Goal: Task Accomplishment & Management: Manage account settings

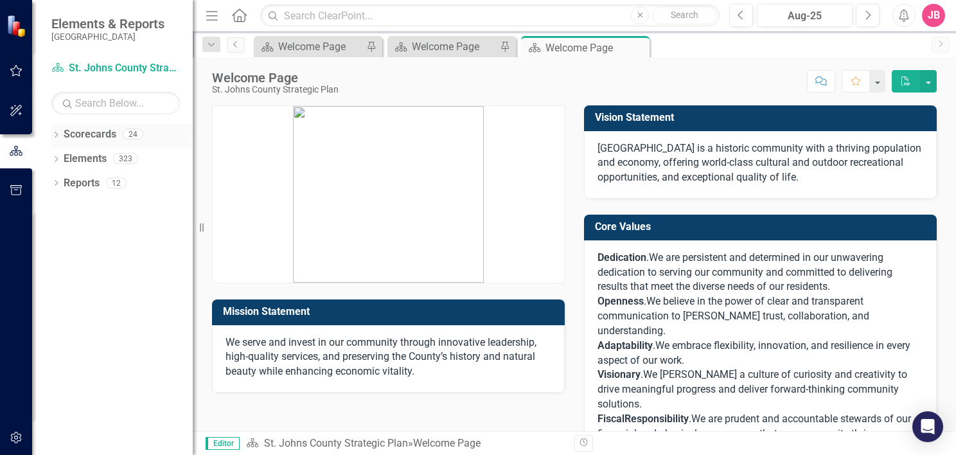
click at [57, 138] on icon "Dropdown" at bounding box center [55, 135] width 9 height 7
click at [62, 157] on icon "Dropdown" at bounding box center [63, 158] width 10 height 8
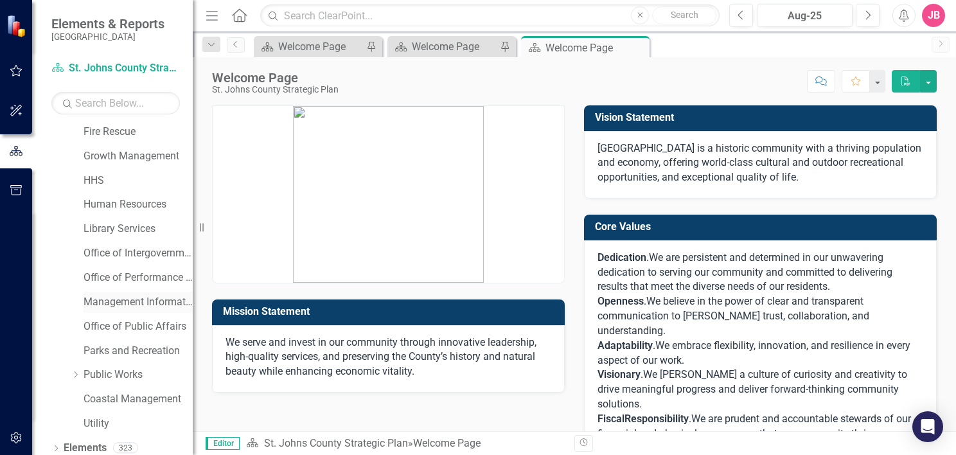
scroll to position [193, 0]
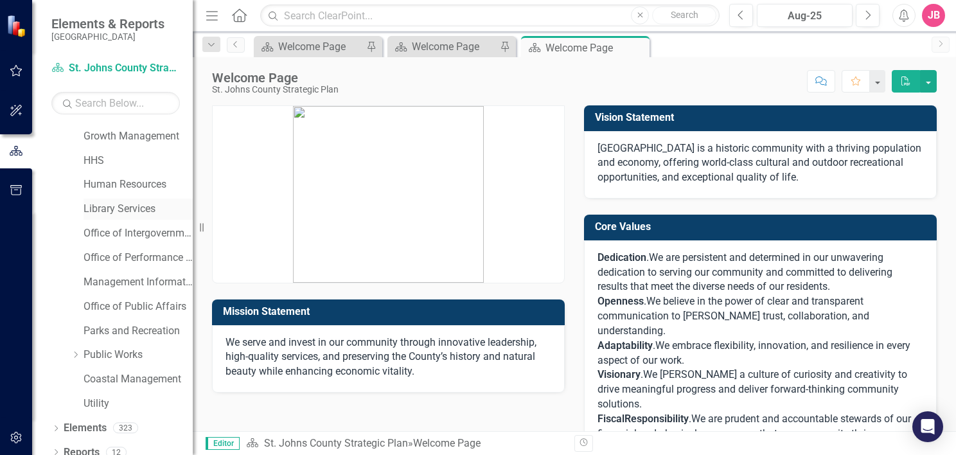
click at [103, 208] on link "Library Services" at bounding box center [138, 209] width 109 height 15
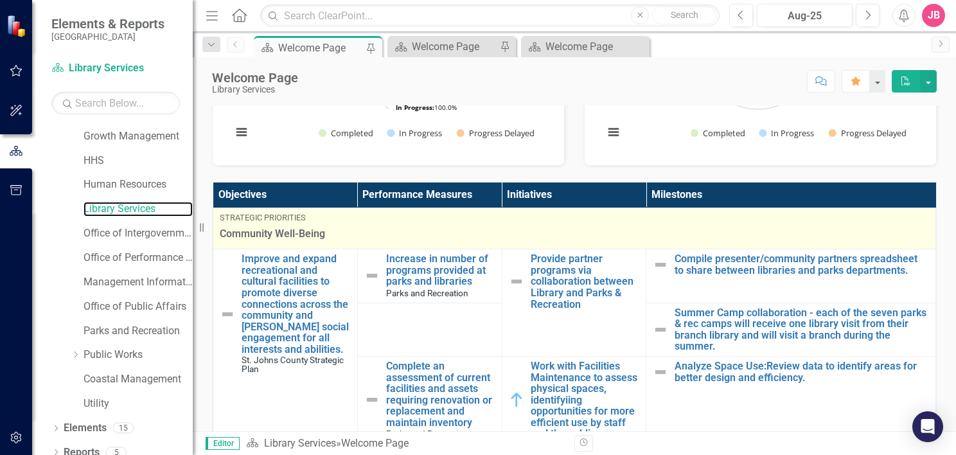
scroll to position [64, 0]
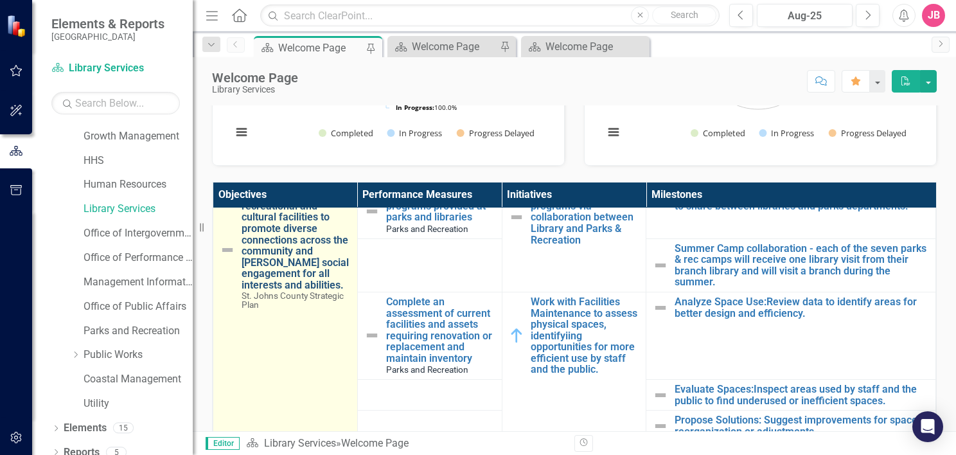
click at [283, 236] on link "Improve and expand recreational and cultural facilities to promote diverse conn…" at bounding box center [296, 240] width 109 height 102
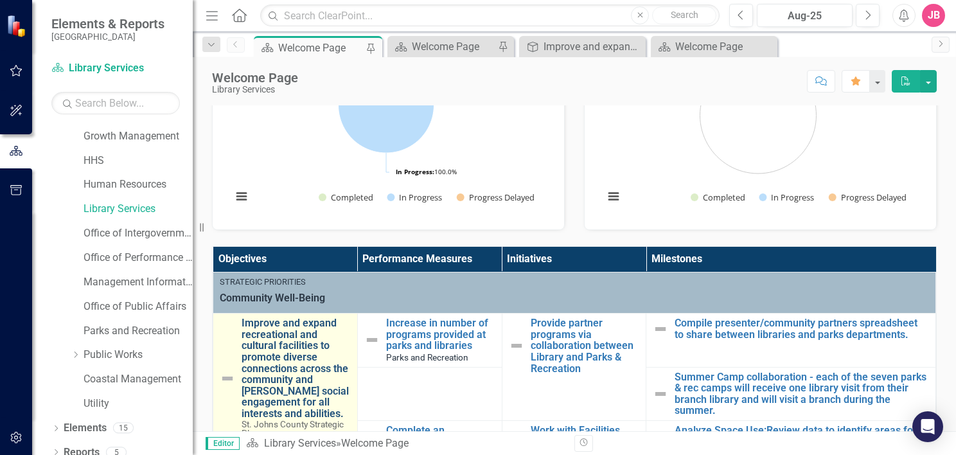
click at [271, 358] on link "Improve and expand recreational and cultural facilities to promote diverse conn…" at bounding box center [296, 368] width 109 height 102
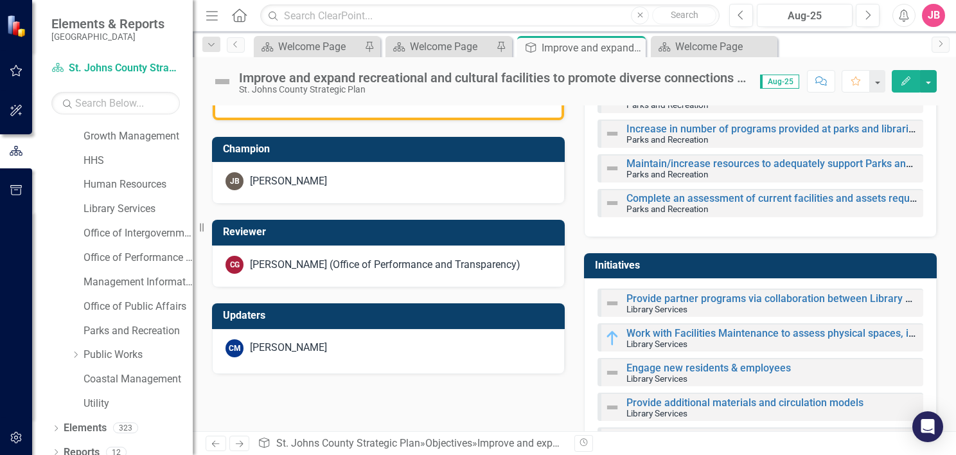
scroll to position [129, 0]
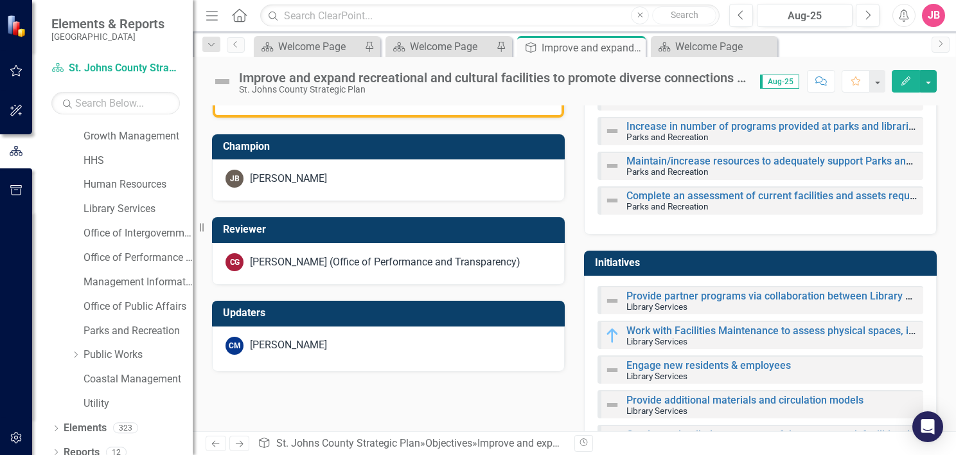
click at [357, 179] on div "[PERSON_NAME]" at bounding box center [389, 179] width 326 height 18
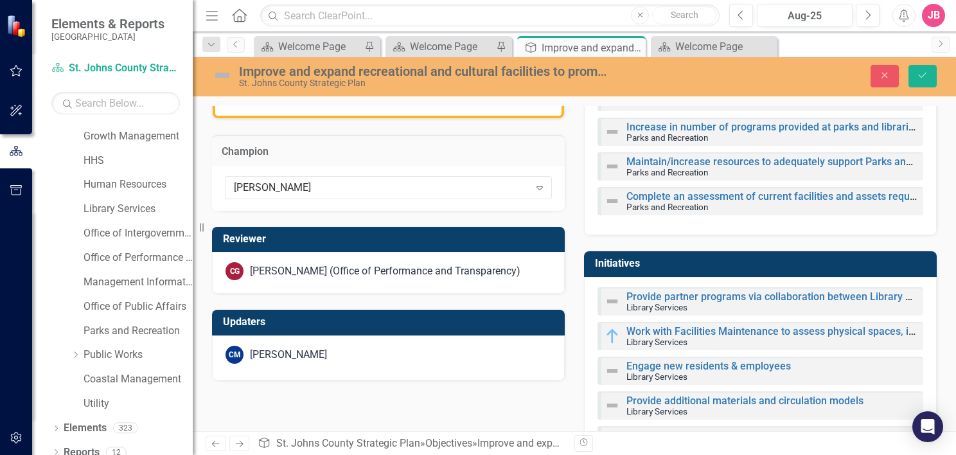
click at [346, 200] on div "[PERSON_NAME] Expand" at bounding box center [388, 188] width 353 height 44
click at [396, 158] on td "Champion" at bounding box center [388, 153] width 333 height 17
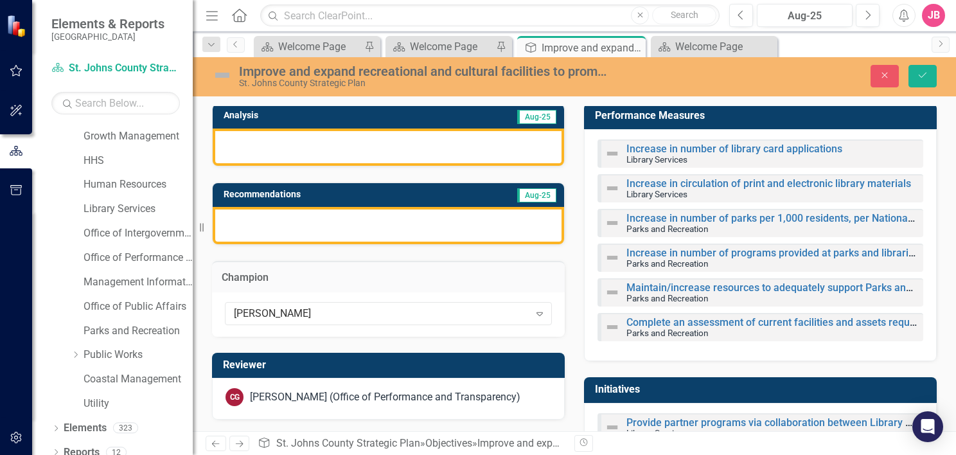
scroll to position [0, 0]
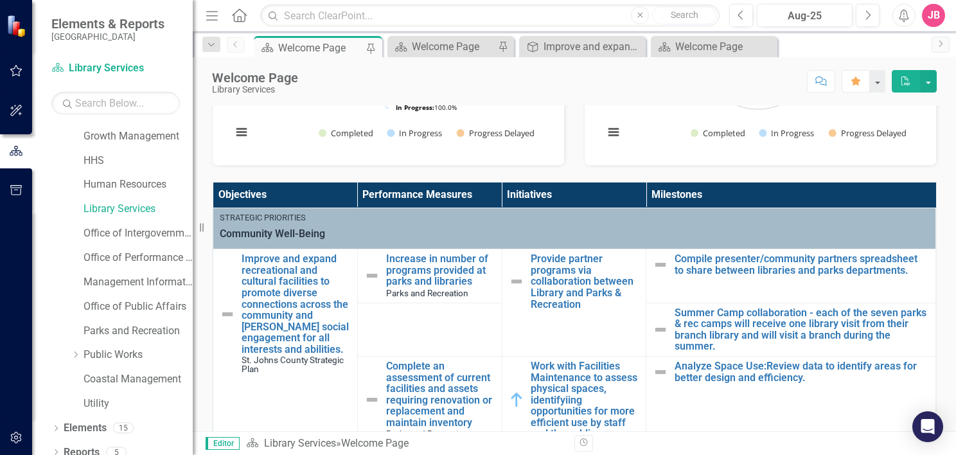
scroll to position [257, 0]
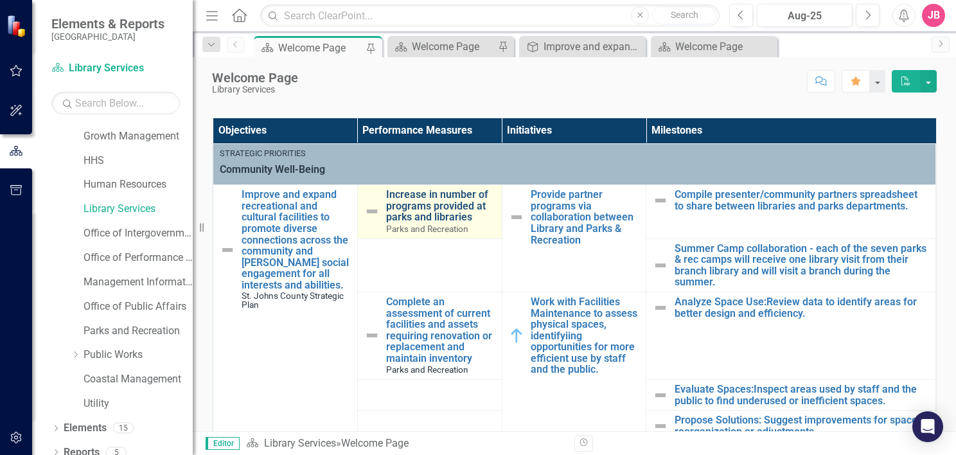
click at [414, 208] on link "Increase in number of programs provided at parks and libraries" at bounding box center [440, 206] width 109 height 34
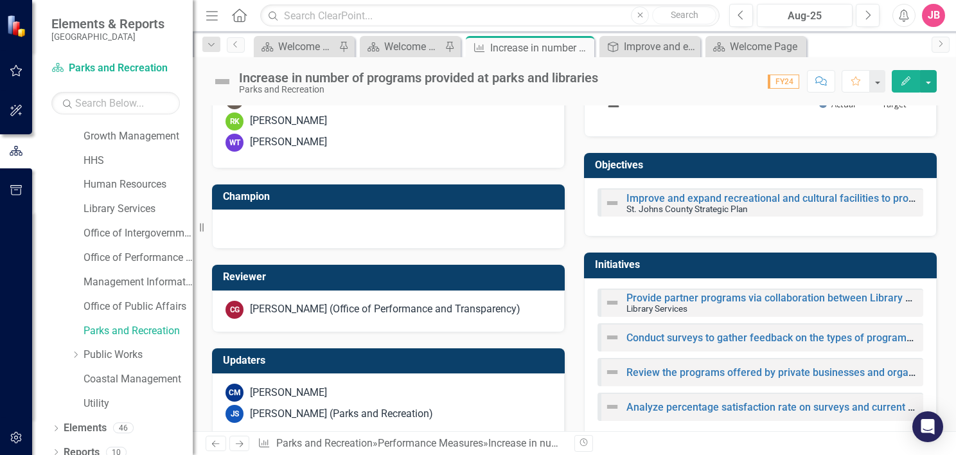
scroll to position [509, 0]
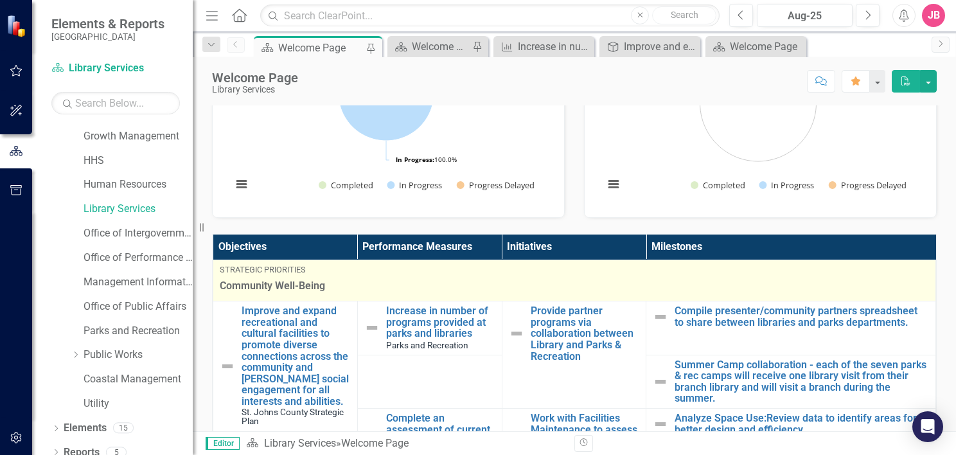
scroll to position [193, 0]
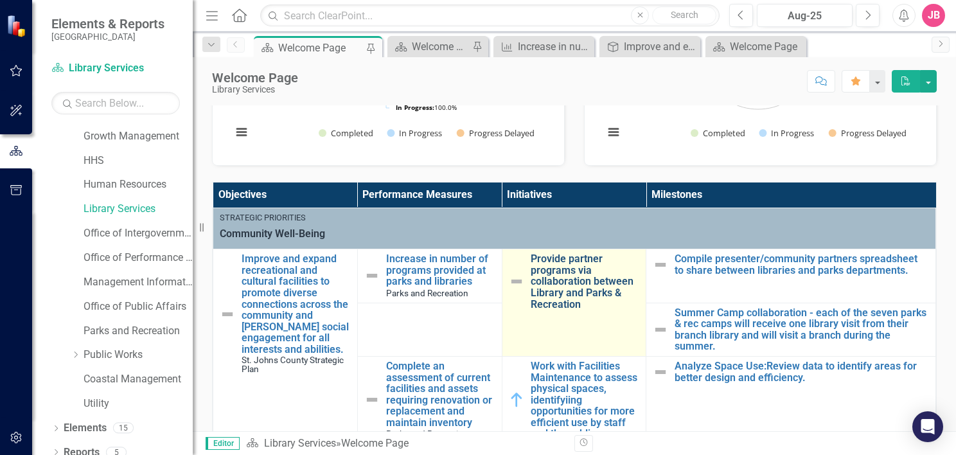
click at [554, 280] on link "Provide partner programs via collaboration between Library and Parks & Recreati…" at bounding box center [585, 281] width 109 height 57
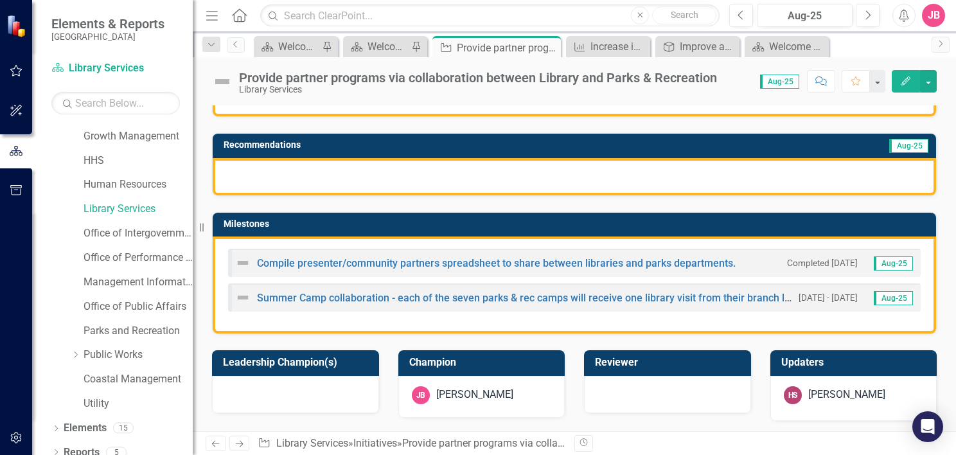
scroll to position [257, 0]
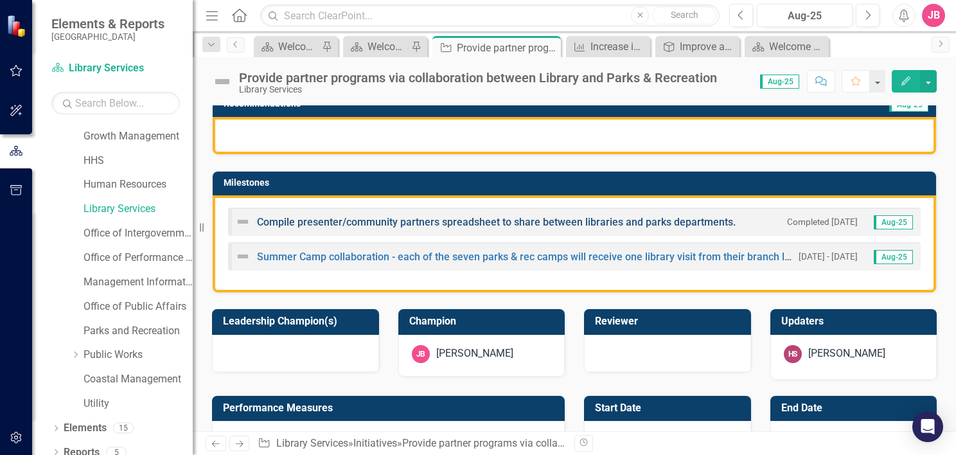
click at [458, 221] on link "Compile presenter/community partners spreadsheet to share between libraries and…" at bounding box center [496, 222] width 479 height 12
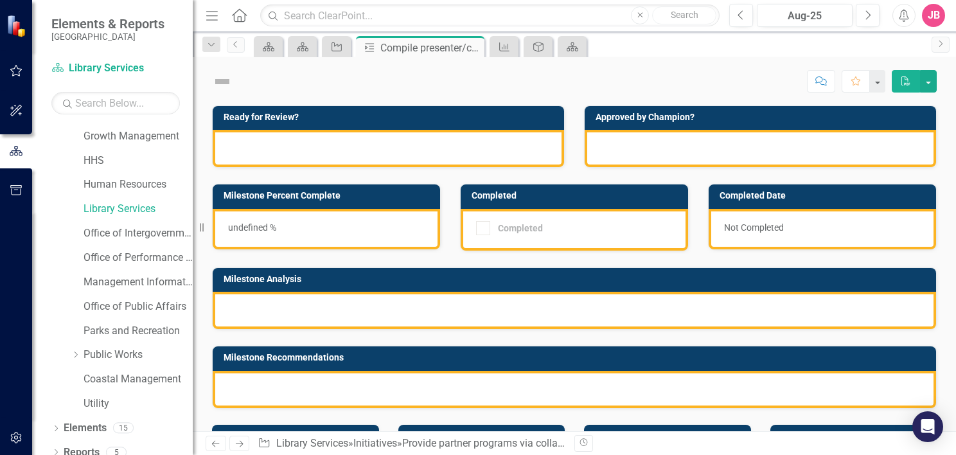
checkbox input "true"
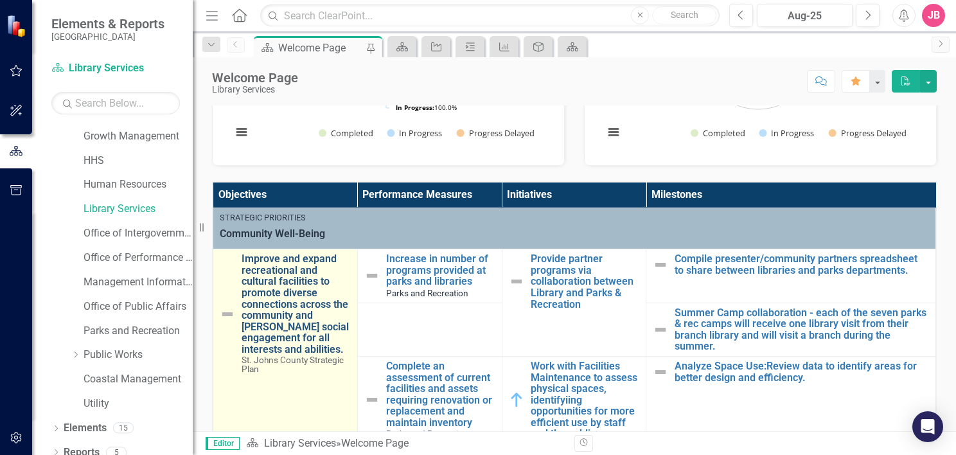
click at [260, 288] on link "Improve and expand recreational and cultural facilities to promote diverse conn…" at bounding box center [296, 304] width 109 height 102
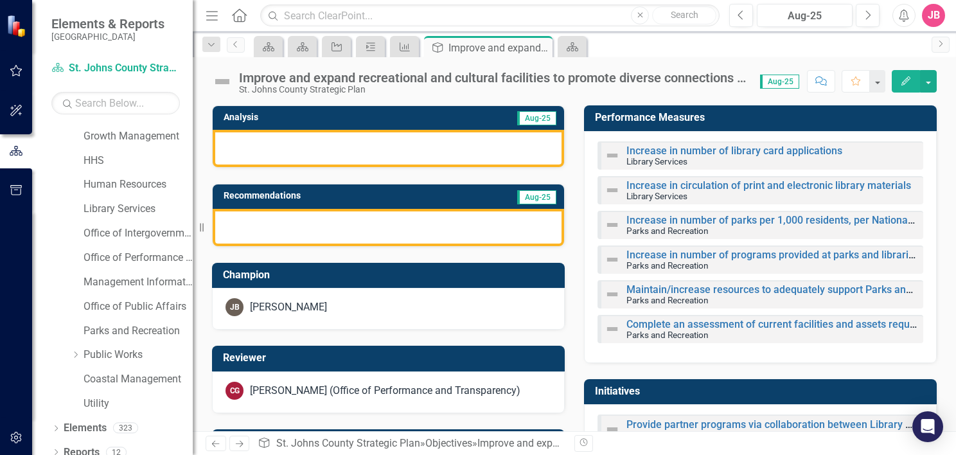
click at [344, 308] on div "[PERSON_NAME]" at bounding box center [389, 307] width 326 height 18
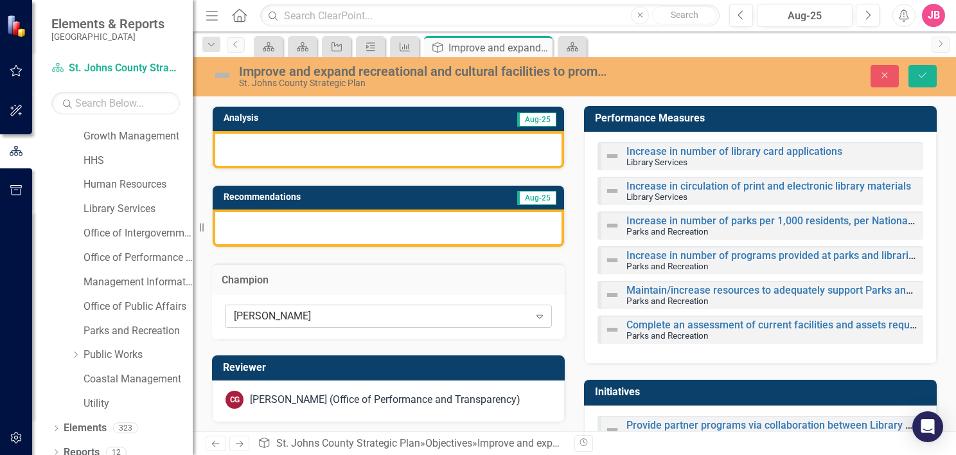
click at [538, 315] on icon "Expand" at bounding box center [539, 316] width 13 height 10
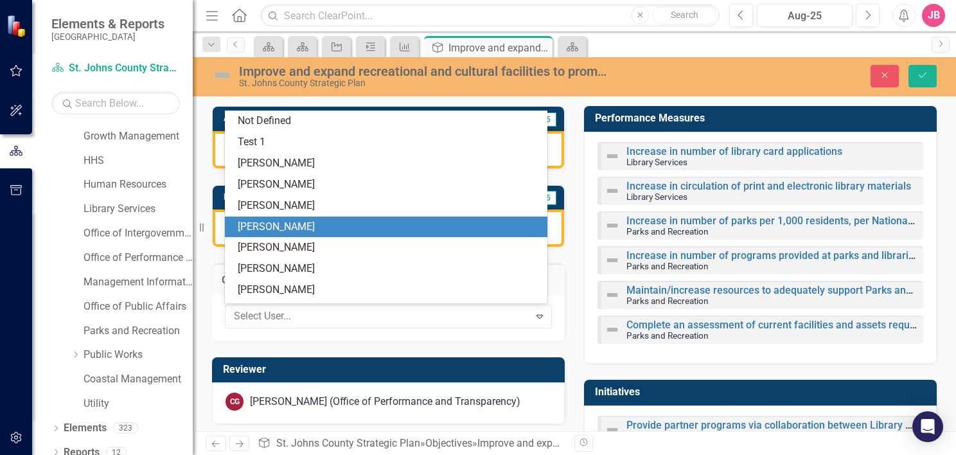
scroll to position [105, 0]
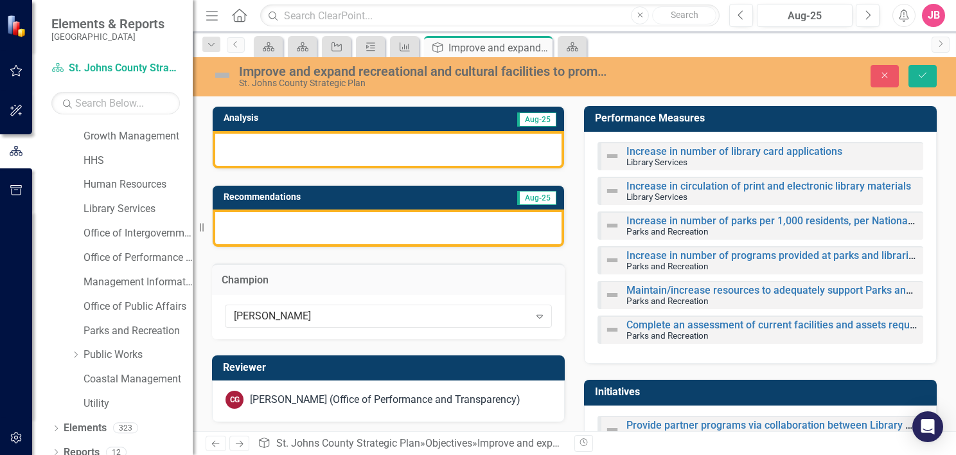
click at [323, 286] on td "Champion" at bounding box center [388, 281] width 333 height 17
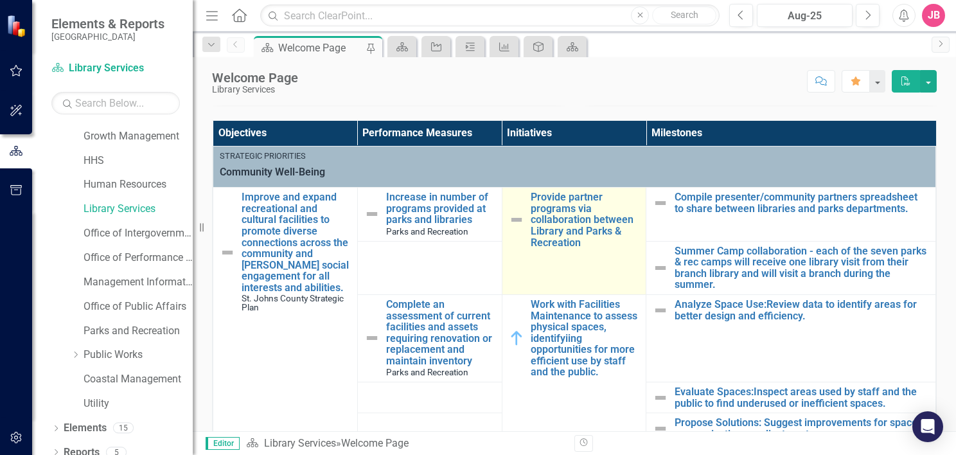
scroll to position [257, 0]
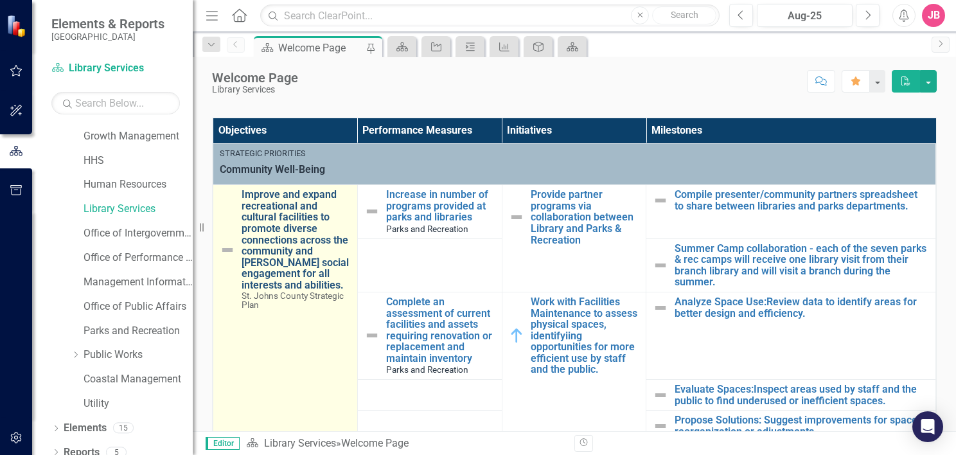
click at [287, 251] on link "Improve and expand recreational and cultural facilities to promote diverse conn…" at bounding box center [296, 240] width 109 height 102
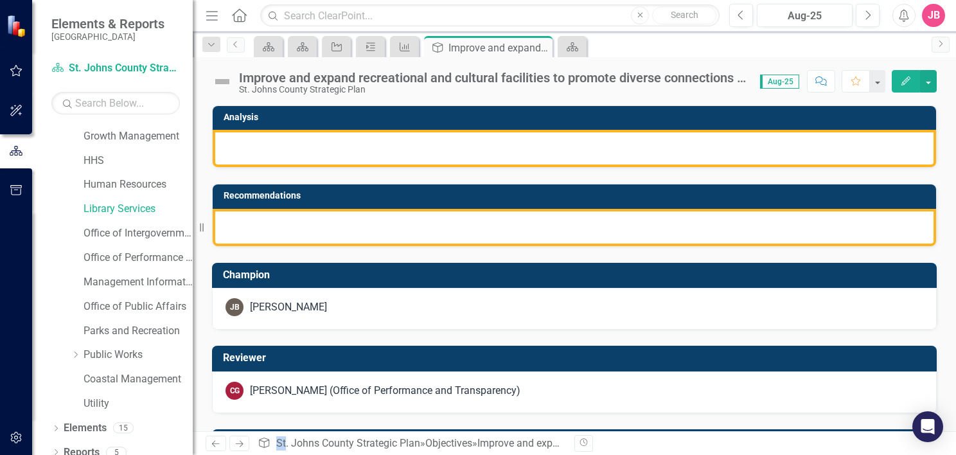
click at [287, 251] on div "[PERSON_NAME] [PERSON_NAME]" at bounding box center [574, 289] width 744 height 84
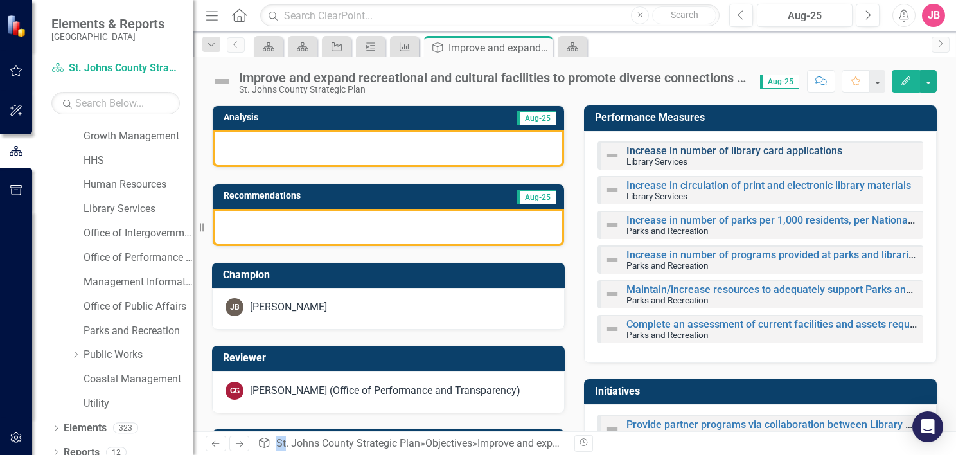
click at [745, 153] on link "Increase in number of library card applications" at bounding box center [735, 151] width 216 height 12
click at [758, 186] on link "Increase in circulation of print and electronic library materials" at bounding box center [769, 185] width 285 height 12
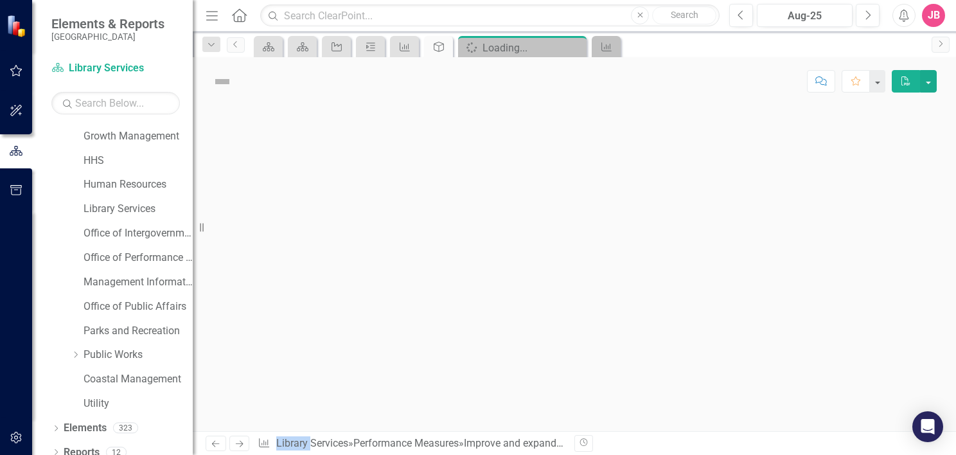
click at [758, 186] on div at bounding box center [574, 268] width 763 height 326
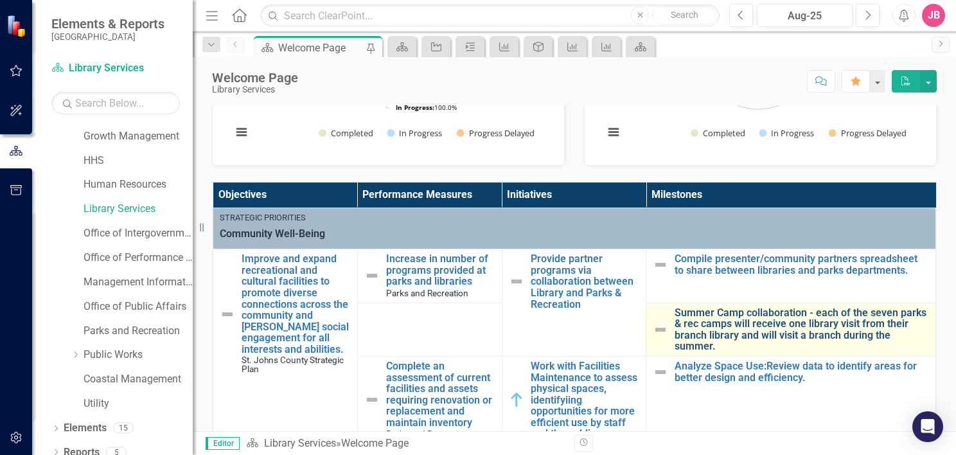
click at [751, 314] on link "Summer Camp collaboration - each of the seven parks & rec camps will receive on…" at bounding box center [802, 329] width 254 height 45
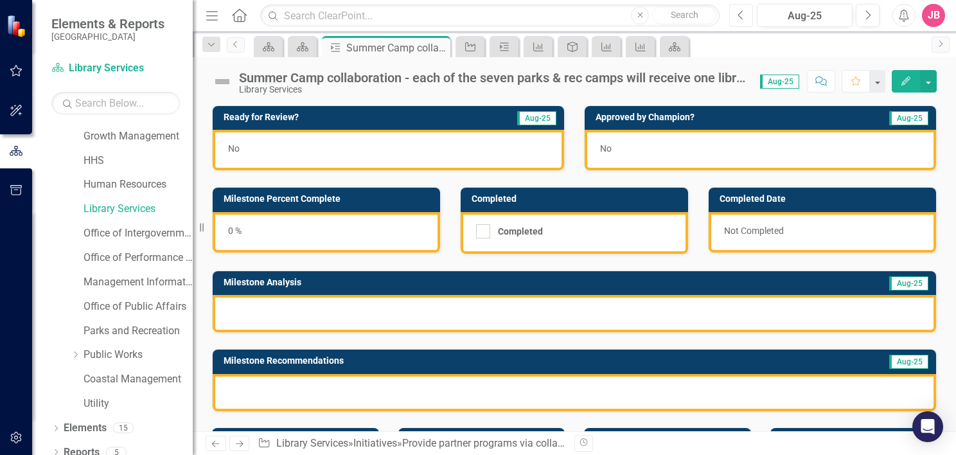
click at [743, 14] on icon "Previous" at bounding box center [741, 16] width 7 height 12
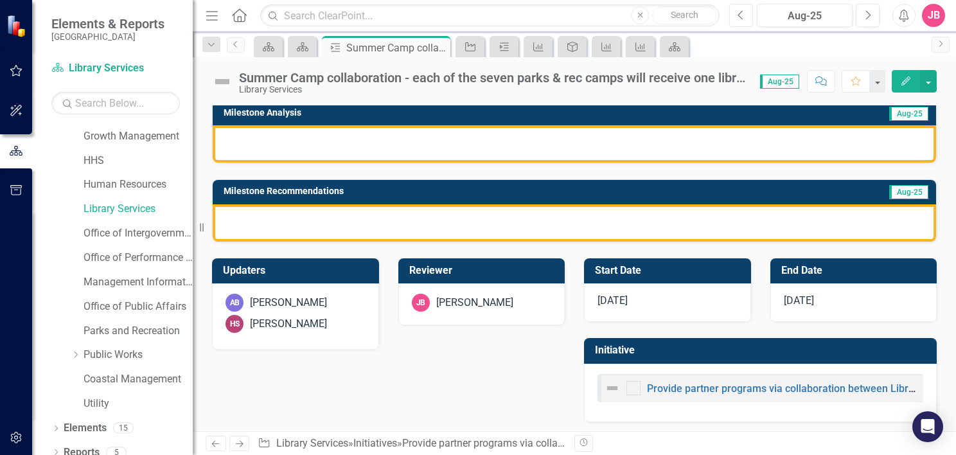
scroll to position [171, 0]
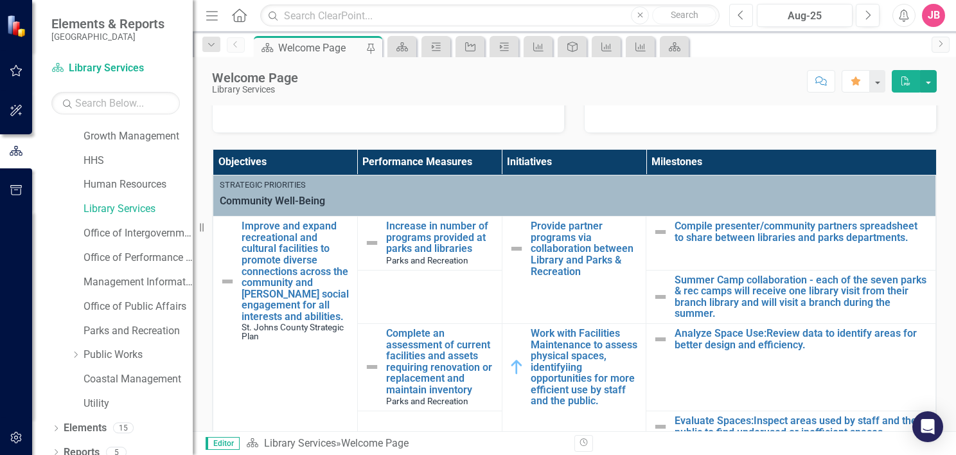
scroll to position [257, 0]
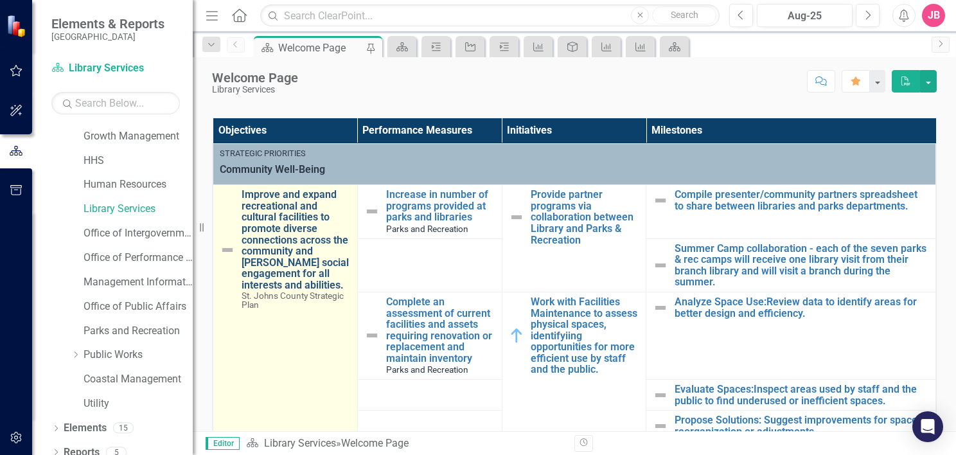
click at [286, 220] on link "Improve and expand recreational and cultural facilities to promote diverse conn…" at bounding box center [296, 240] width 109 height 102
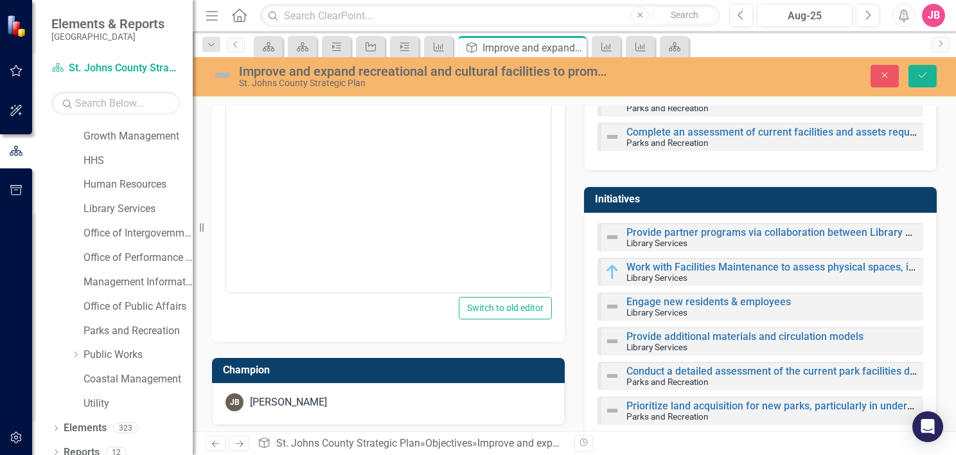
scroll to position [321, 0]
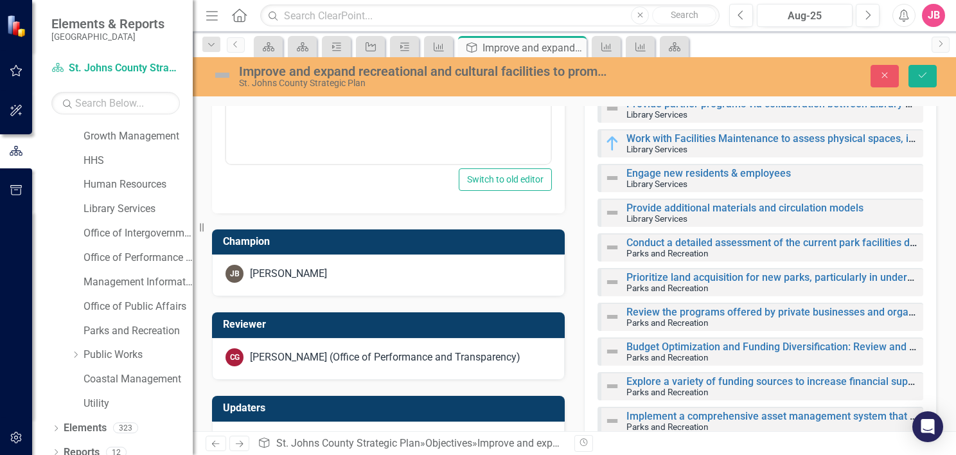
click at [389, 272] on div "[PERSON_NAME]" at bounding box center [389, 274] width 326 height 18
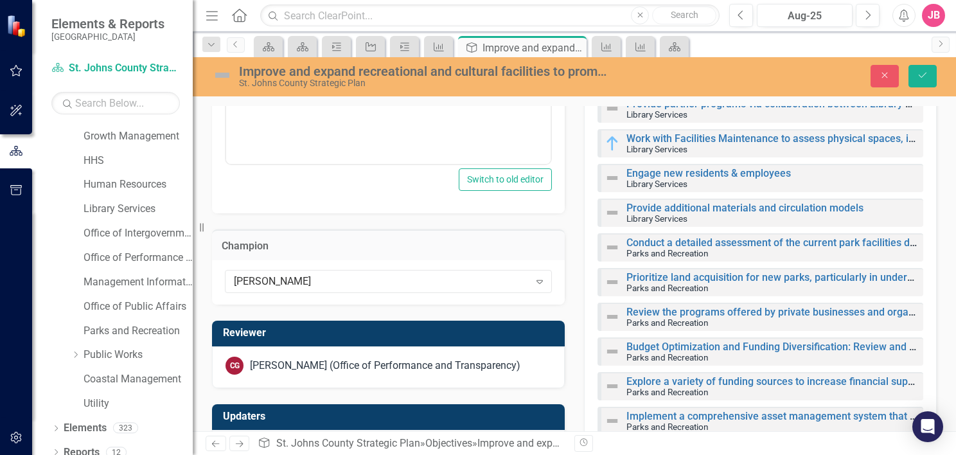
click at [472, 243] on h3 "Champion" at bounding box center [388, 246] width 333 height 12
click at [586, 252] on div "Provide partner programs via collaboration between Library and Parks & Recreati…" at bounding box center [760, 286] width 353 height 405
click at [574, 262] on div "Initiatives Provide partner programs via collaboration between Library and Park…" at bounding box center [760, 265] width 372 height 447
click at [253, 247] on h3 "Champion" at bounding box center [388, 246] width 333 height 12
click at [576, 244] on div "Initiatives Provide partner programs via collaboration between Library and Park…" at bounding box center [760, 265] width 372 height 447
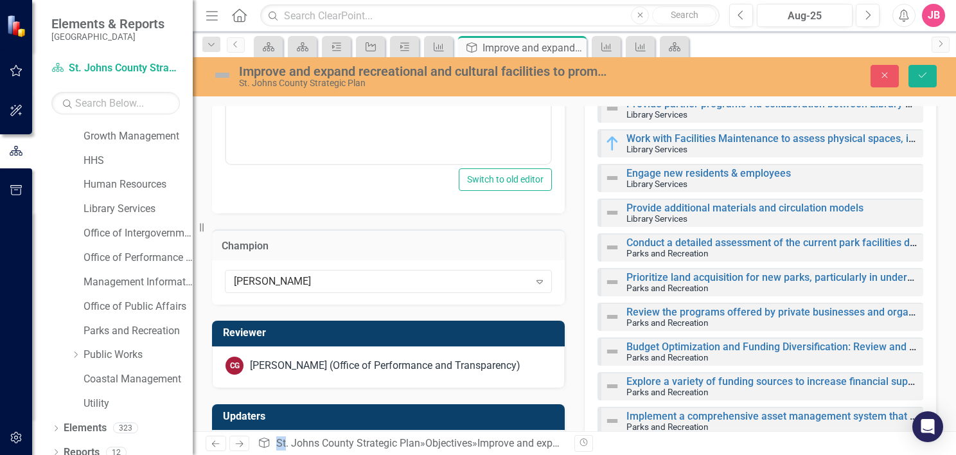
click at [576, 244] on div "Initiatives Provide partner programs via collaboration between Library and Park…" at bounding box center [760, 265] width 372 height 447
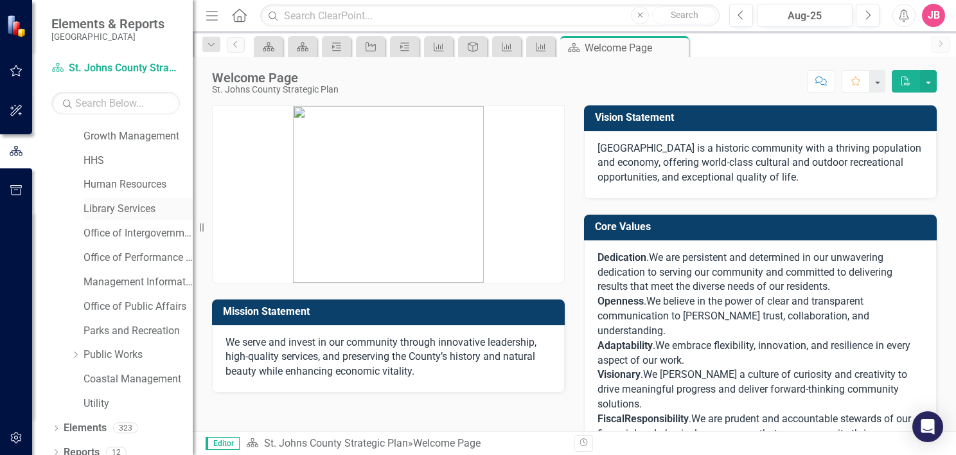
click at [117, 211] on link "Library Services" at bounding box center [138, 209] width 109 height 15
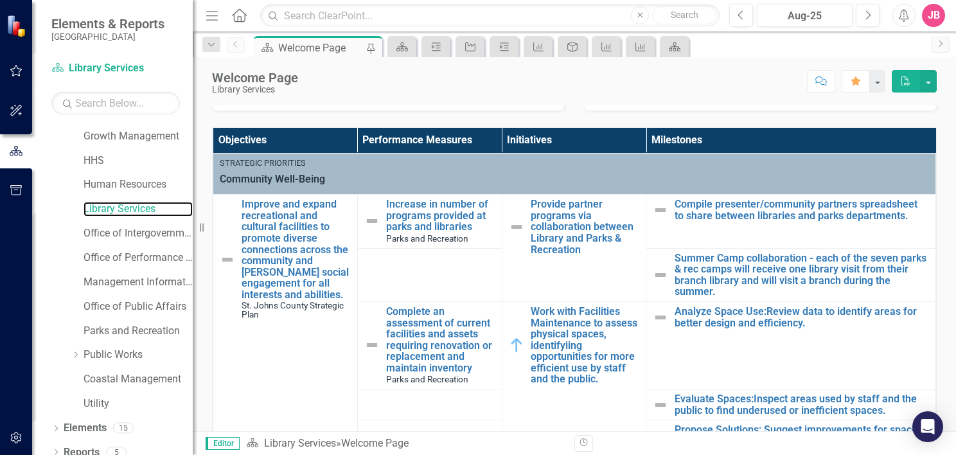
scroll to position [257, 0]
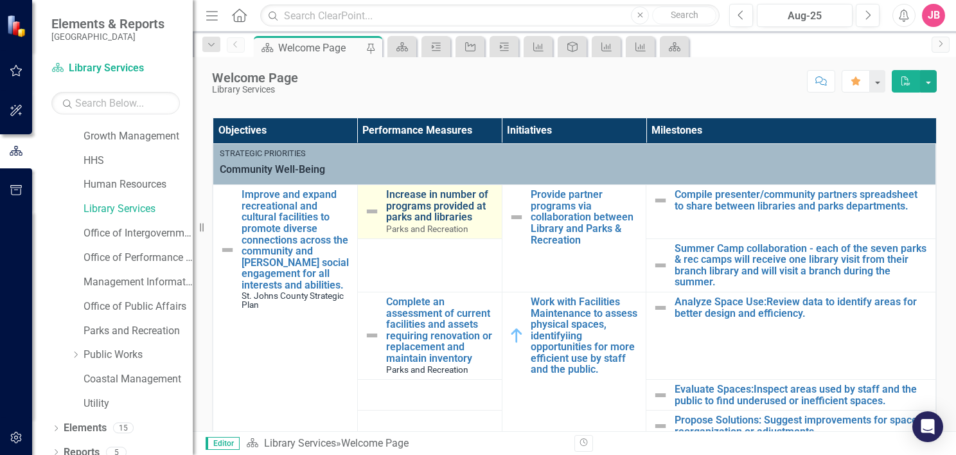
click at [424, 216] on link "Increase in number of programs provided at parks and libraries" at bounding box center [440, 206] width 109 height 34
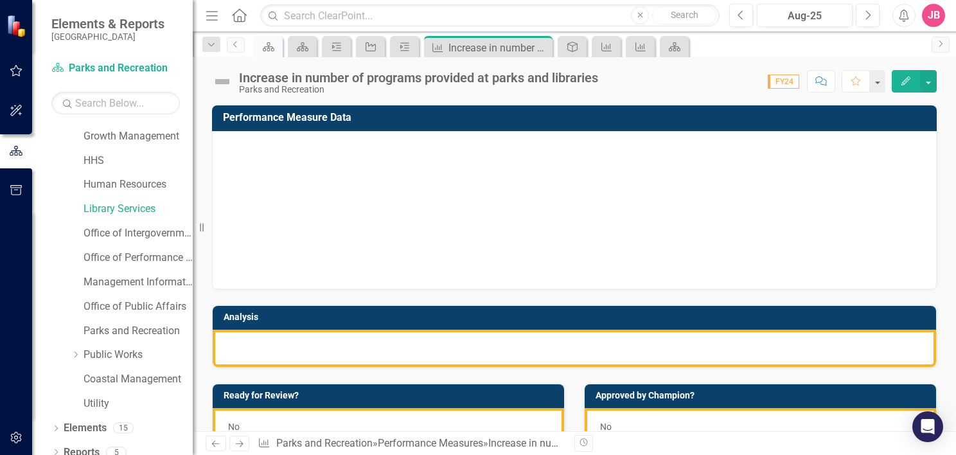
click at [424, 216] on div at bounding box center [575, 205] width 698 height 129
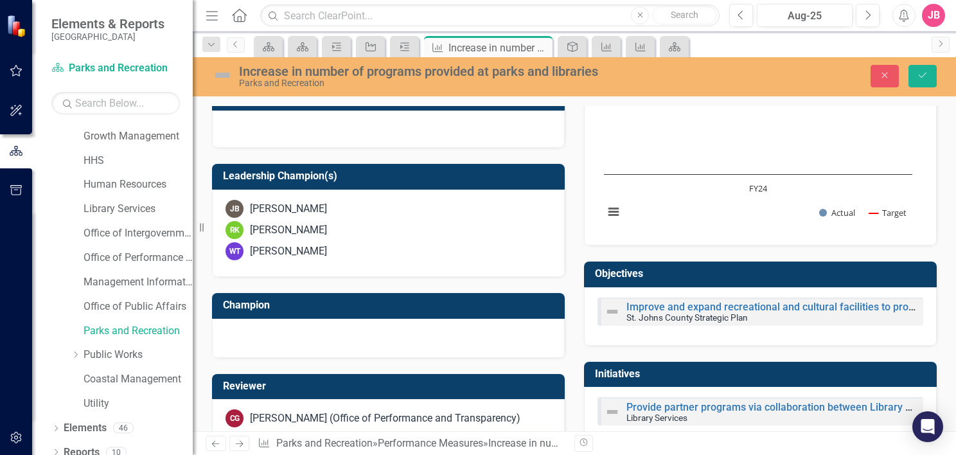
scroll to position [450, 0]
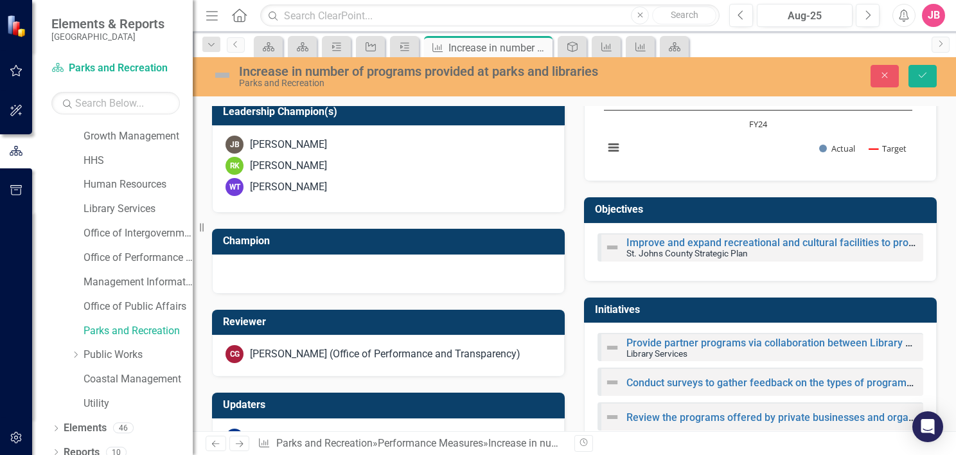
click at [335, 276] on div at bounding box center [389, 272] width 326 height 15
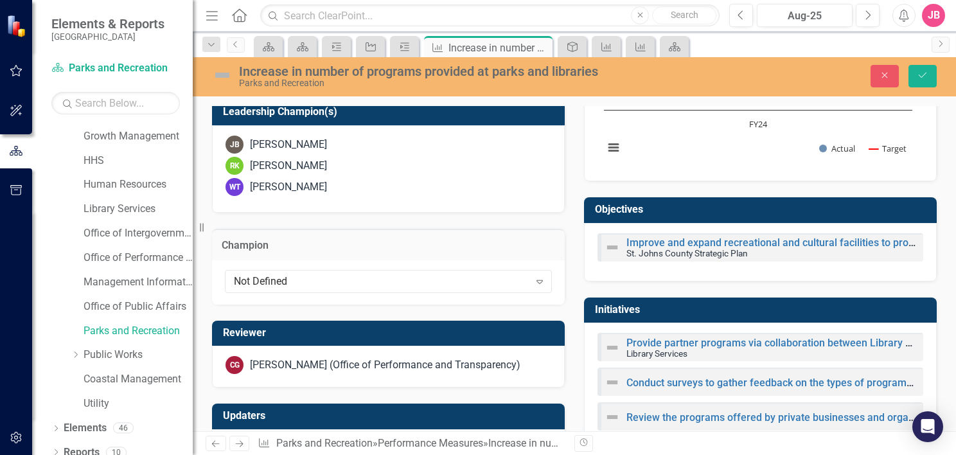
click at [396, 222] on div "Champion Not Defined Expand" at bounding box center [388, 259] width 372 height 92
click at [459, 217] on div "Champion Not Defined Expand" at bounding box center [388, 259] width 372 height 92
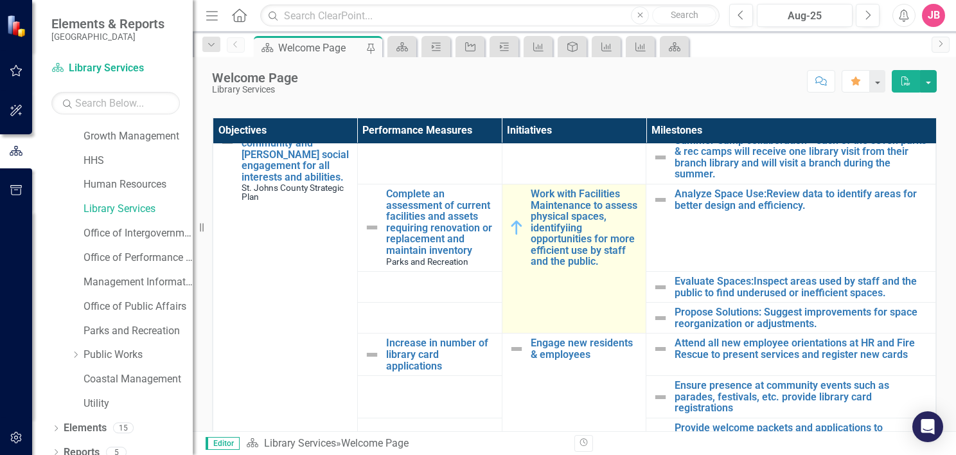
scroll to position [129, 0]
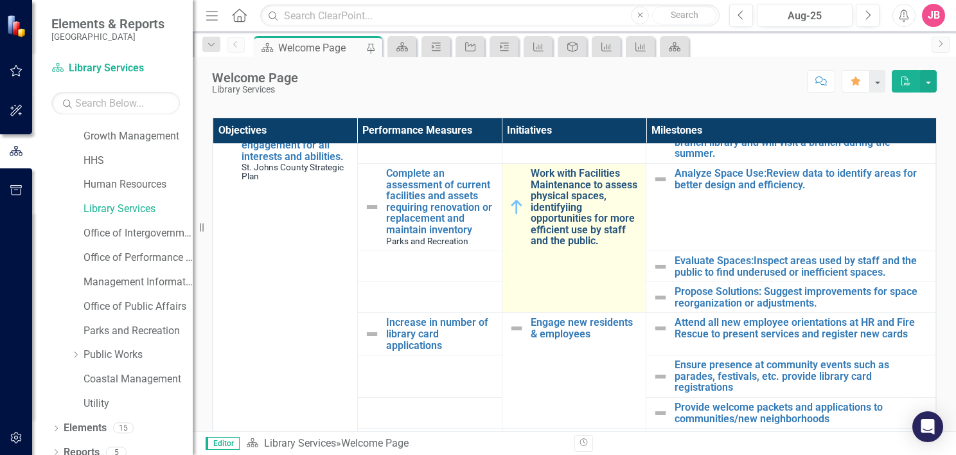
click at [547, 199] on link "Work with Facilities Maintenance to assess physical spaces, identifyiing opport…" at bounding box center [585, 207] width 109 height 79
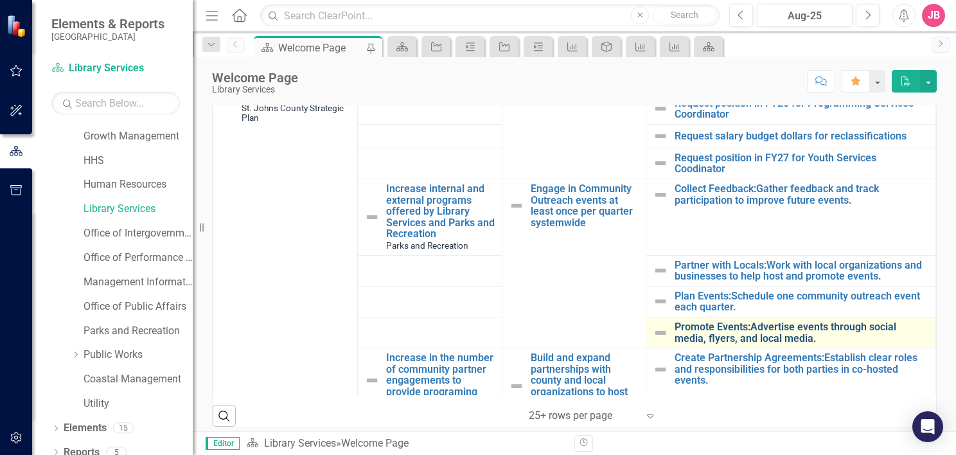
scroll to position [643, 0]
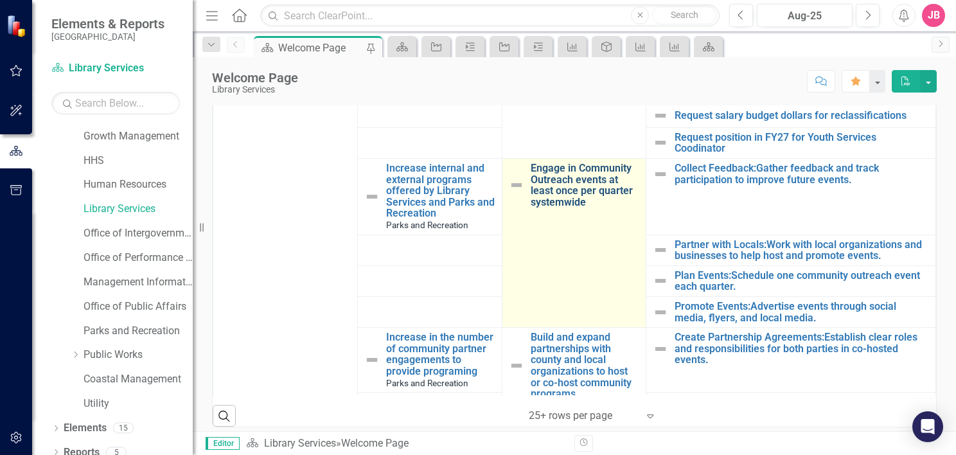
click at [573, 179] on link "Engage in Community Outreach events at least once per quarter systemwide" at bounding box center [585, 185] width 109 height 45
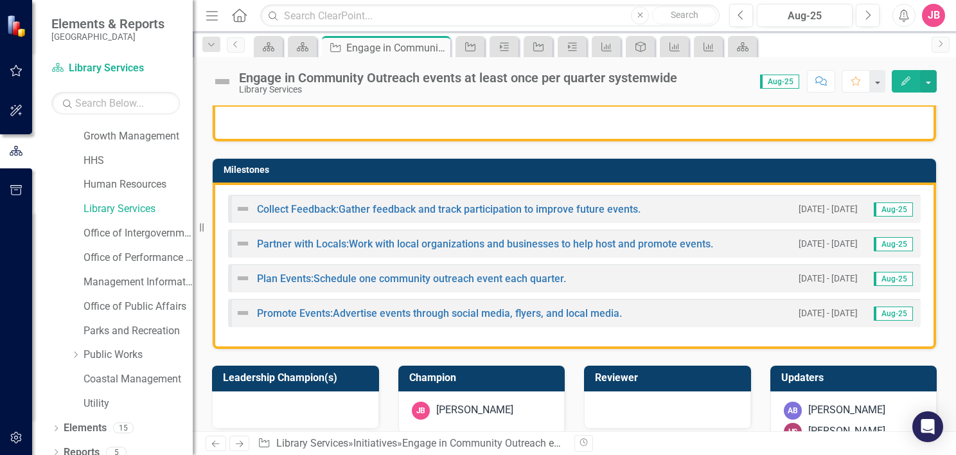
scroll to position [257, 0]
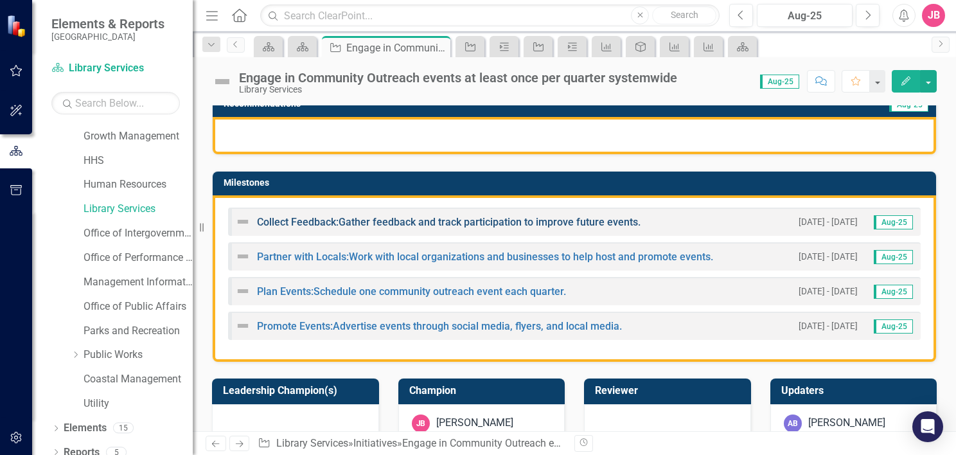
click at [391, 217] on link "Collect Feedback:Gather feedback and track participation to improve future even…" at bounding box center [449, 222] width 384 height 12
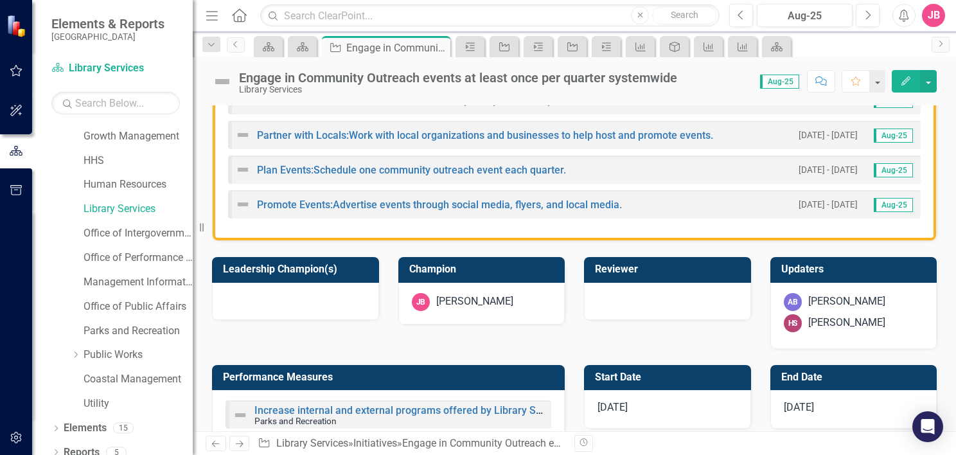
scroll to position [386, 0]
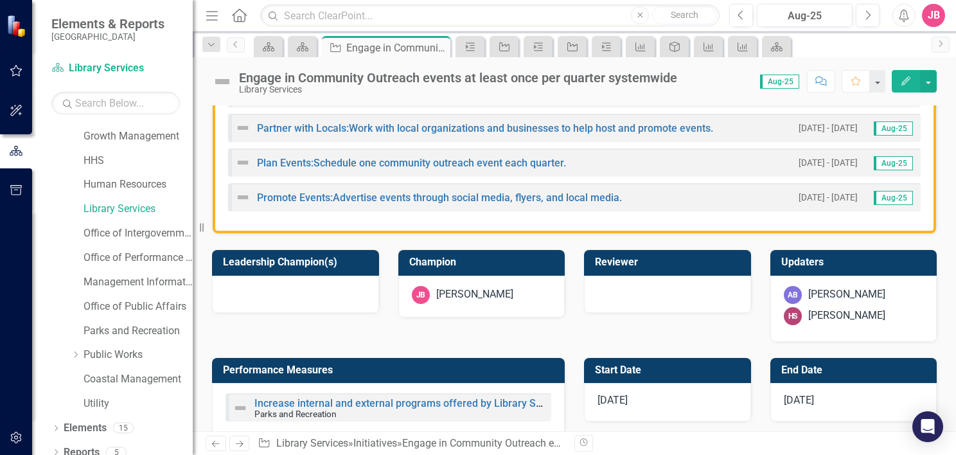
click at [664, 294] on div at bounding box center [667, 294] width 167 height 37
click at [589, 286] on div at bounding box center [667, 294] width 167 height 37
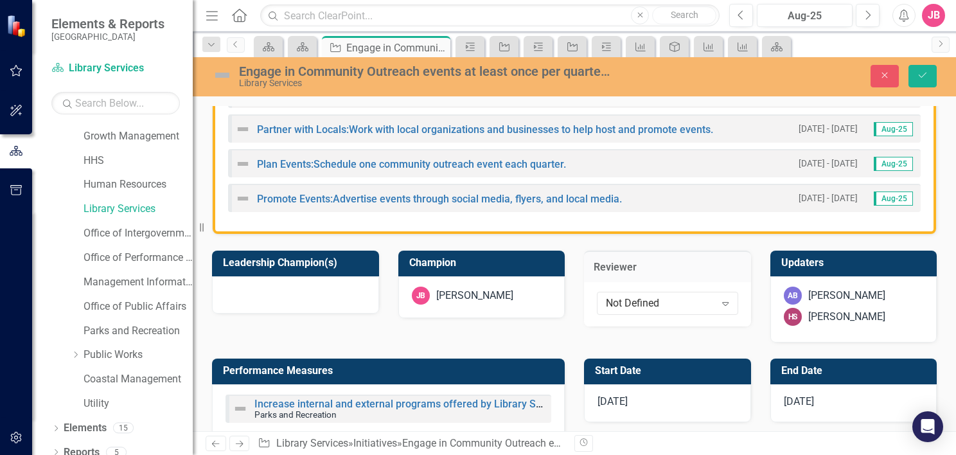
click at [325, 293] on div at bounding box center [295, 294] width 167 height 37
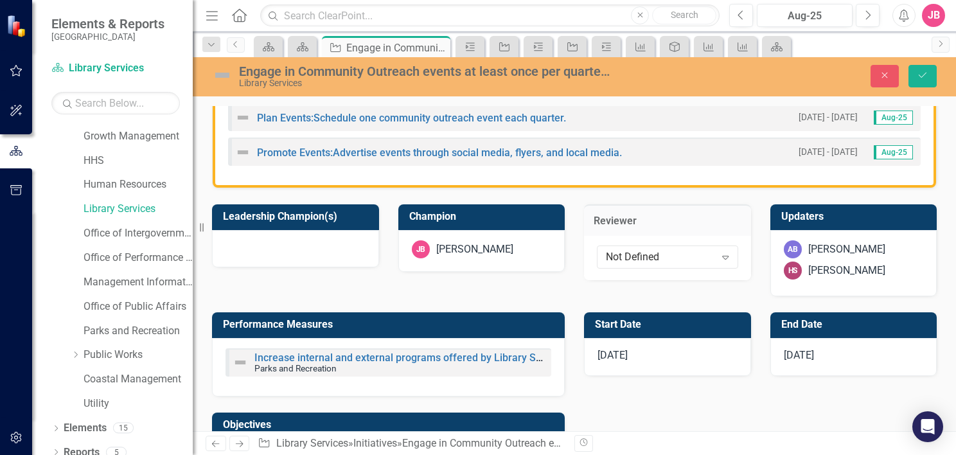
scroll to position [450, 0]
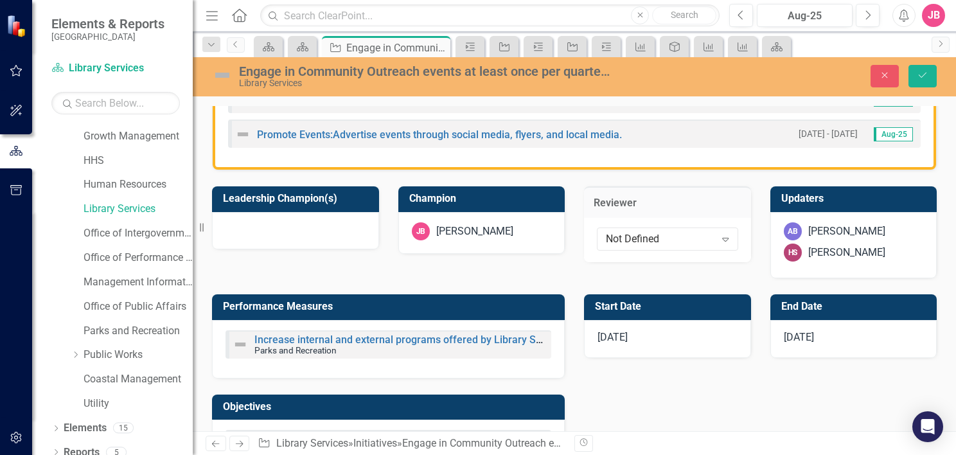
click at [641, 402] on div "Performance Measures Increase internal and external programs offered by Library…" at bounding box center [574, 378] width 744 height 200
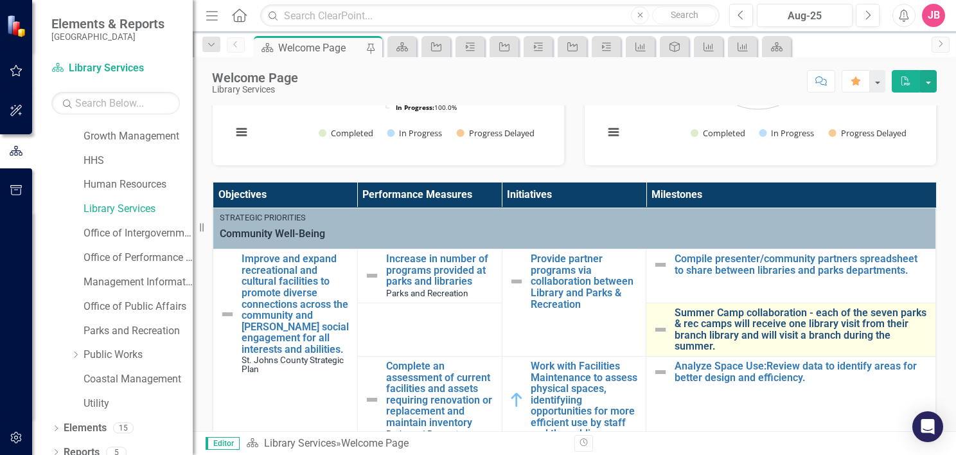
click at [813, 330] on link "Summer Camp collaboration - each of the seven parks & rec camps will receive on…" at bounding box center [802, 329] width 254 height 45
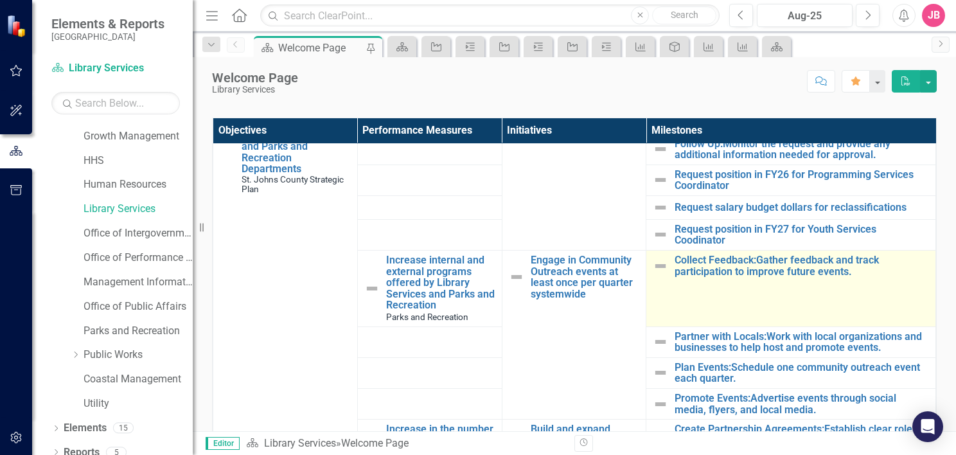
scroll to position [643, 0]
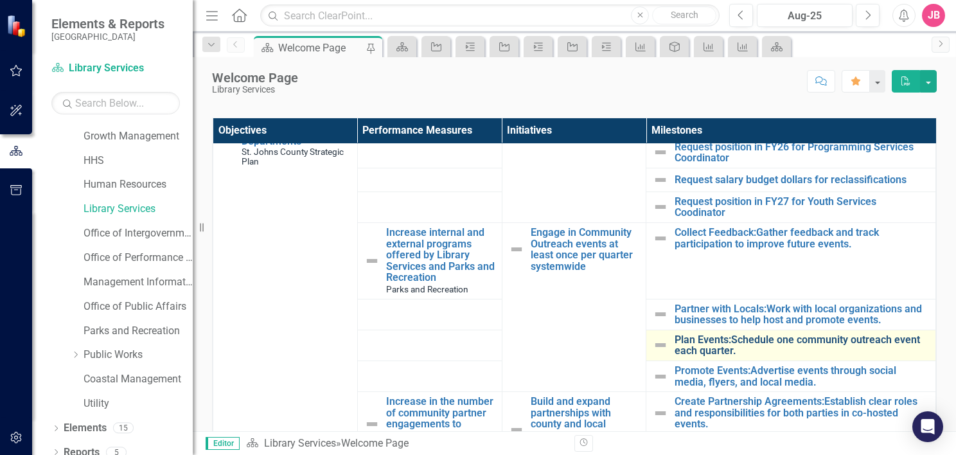
click at [792, 344] on link "Plan Events:Schedule one community outreach event each quarter." at bounding box center [802, 345] width 254 height 22
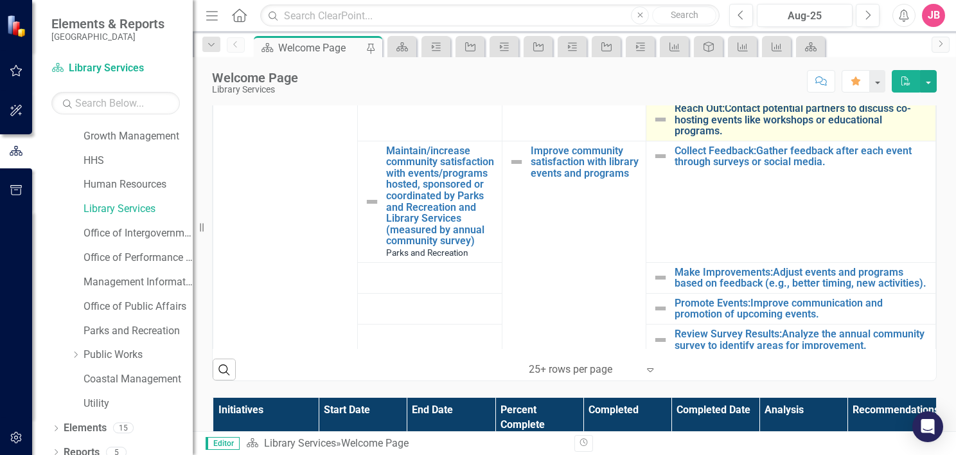
scroll to position [1028, 0]
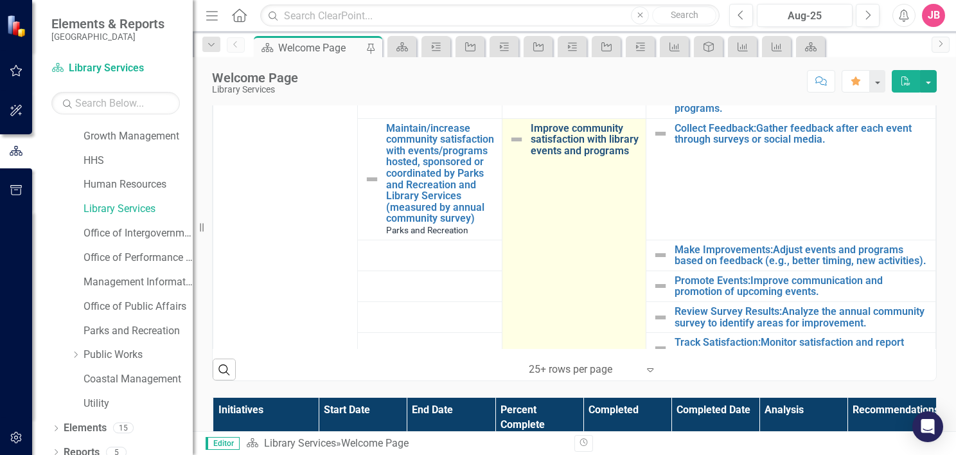
click at [580, 152] on link "Improve community satisfaction with library events and programs" at bounding box center [585, 140] width 109 height 34
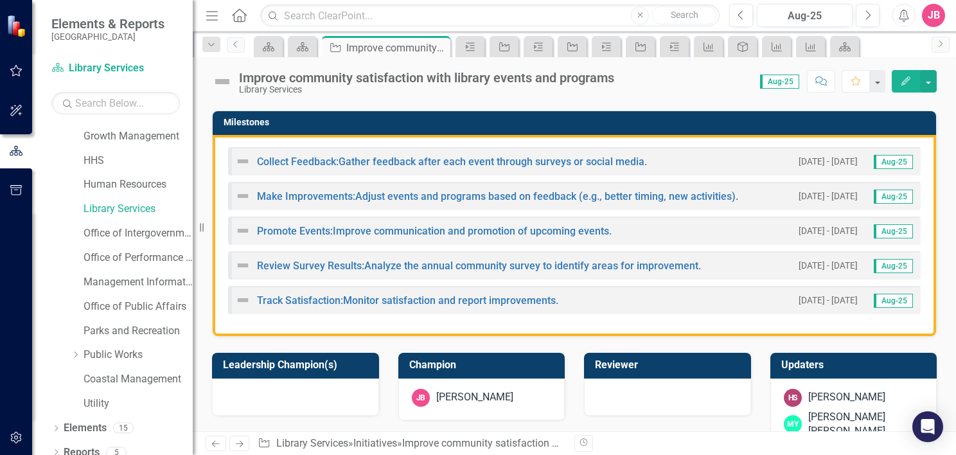
scroll to position [321, 0]
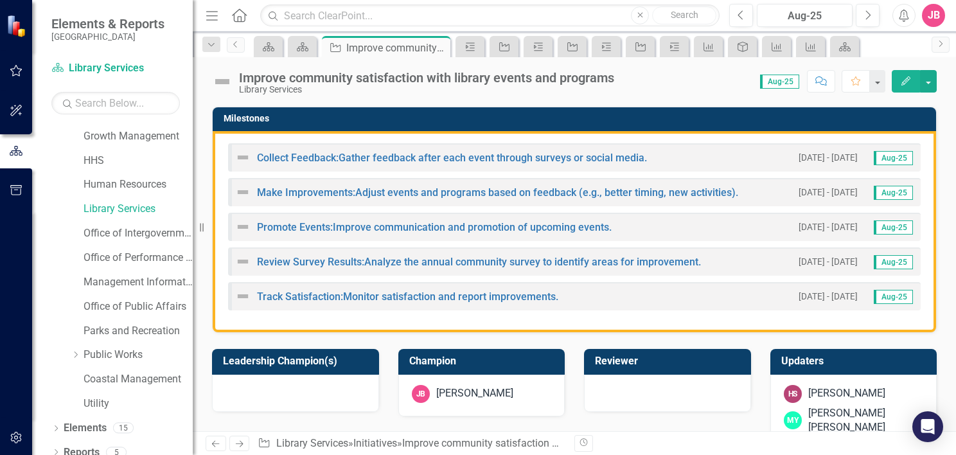
click at [219, 139] on div "Collect Feedback:Gather feedback after each event through surveys or social med…" at bounding box center [575, 231] width 724 height 201
click at [414, 260] on link "Review Survey Results:Analyze the annual community survey to identify areas for…" at bounding box center [479, 262] width 444 height 12
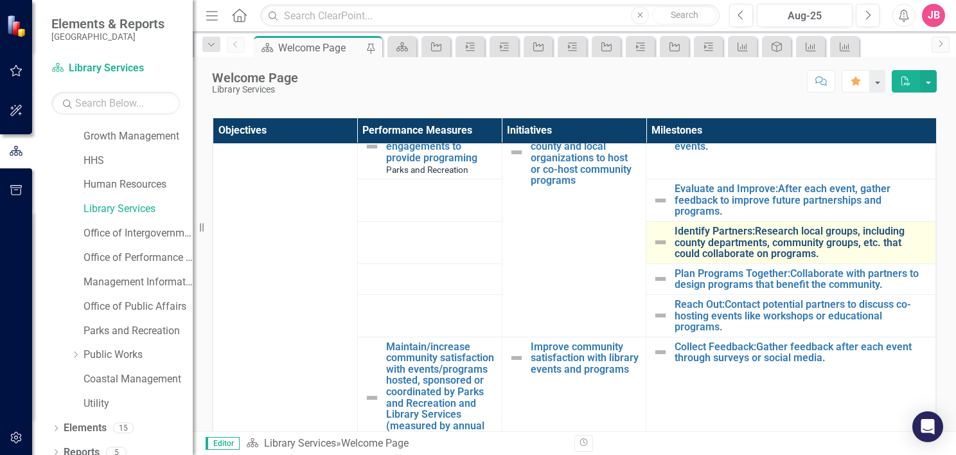
scroll to position [900, 0]
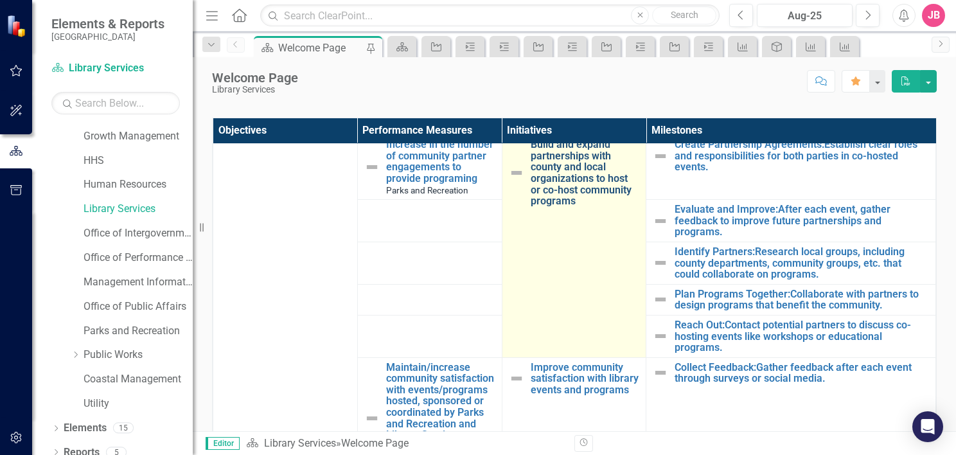
click at [551, 173] on link "Build and expand partnerships with county and local organizations to host or co…" at bounding box center [585, 173] width 109 height 68
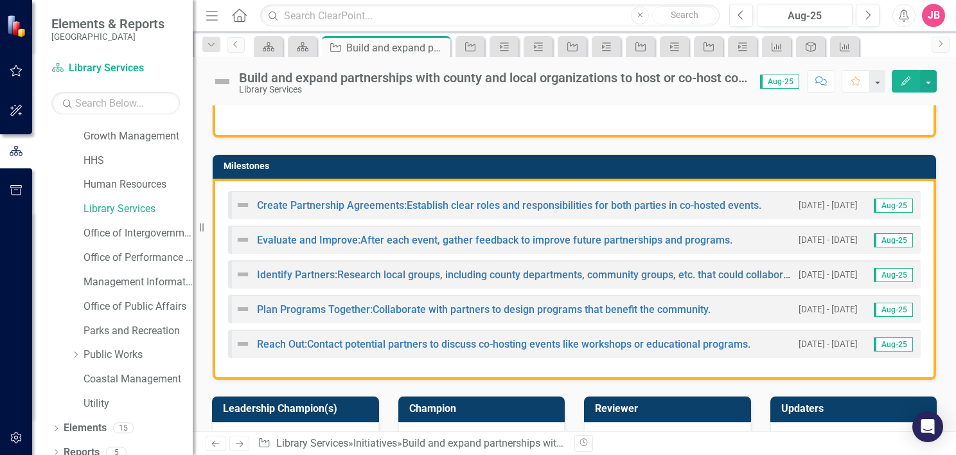
scroll to position [321, 0]
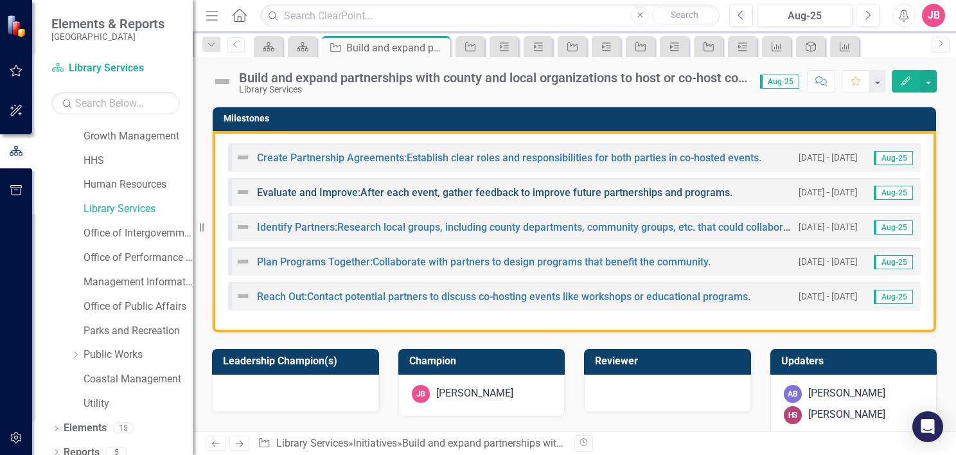
click at [368, 188] on link "Evaluate and Improve:After each event, gather feedback to improve future partne…" at bounding box center [495, 192] width 476 height 12
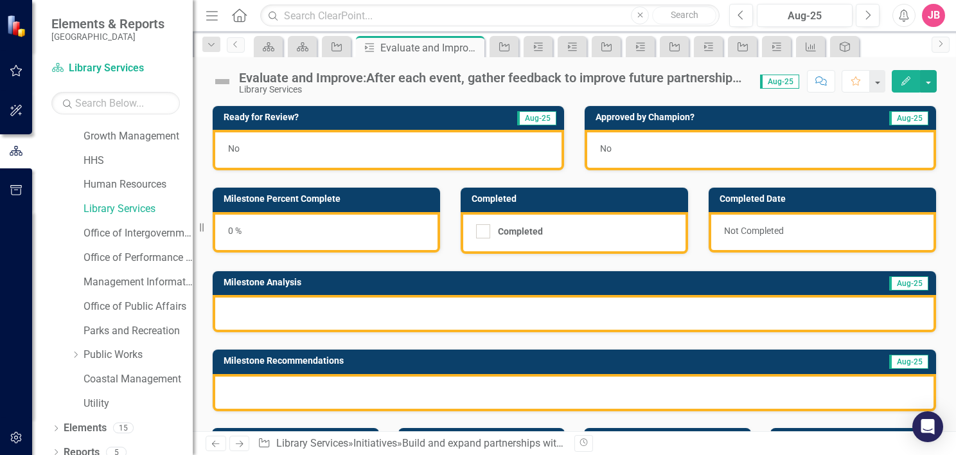
click at [393, 83] on div "Evaluate and Improve:After each event, gather feedback to improve future partne…" at bounding box center [493, 78] width 508 height 14
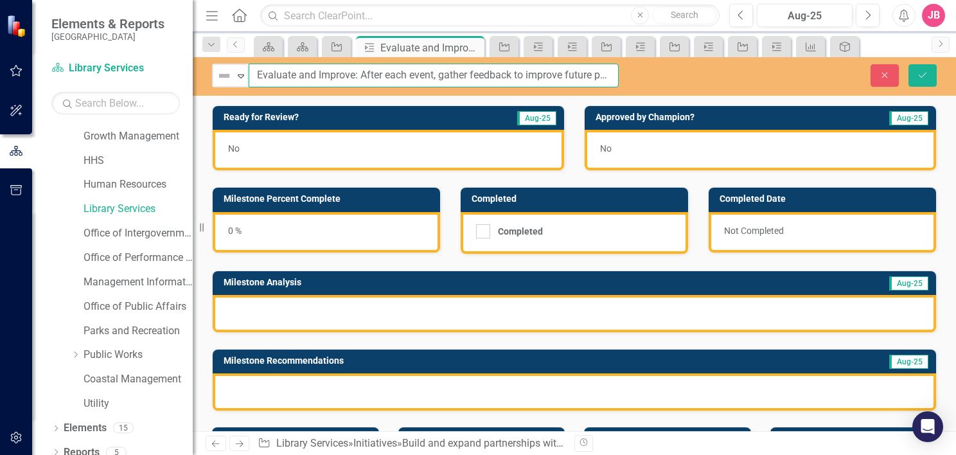
click at [405, 74] on input "Evaluate and Improve: After each event, gather feedback to improve future partn…" at bounding box center [434, 76] width 370 height 24
click at [450, 77] on input "Evaluate and Improve: After targeted event, gather feedback to improve future p…" at bounding box center [434, 76] width 370 height 24
click at [571, 71] on input "Evaluate and Improve: After targeted events, gather feedback to improve future …" at bounding box center [434, 76] width 370 height 24
type input "Evaluate and Improve: After targeted events, gather feedback to improve future …"
click at [922, 76] on icon "submit" at bounding box center [923, 74] width 8 height 5
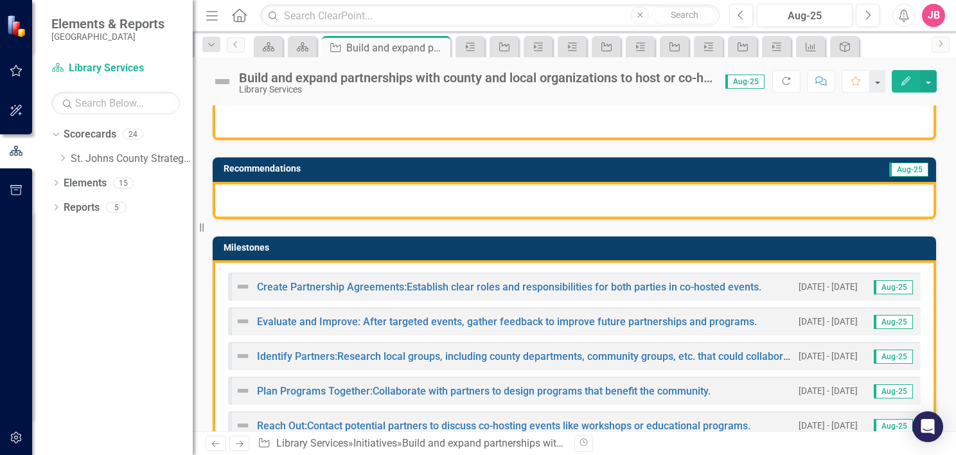
scroll to position [257, 0]
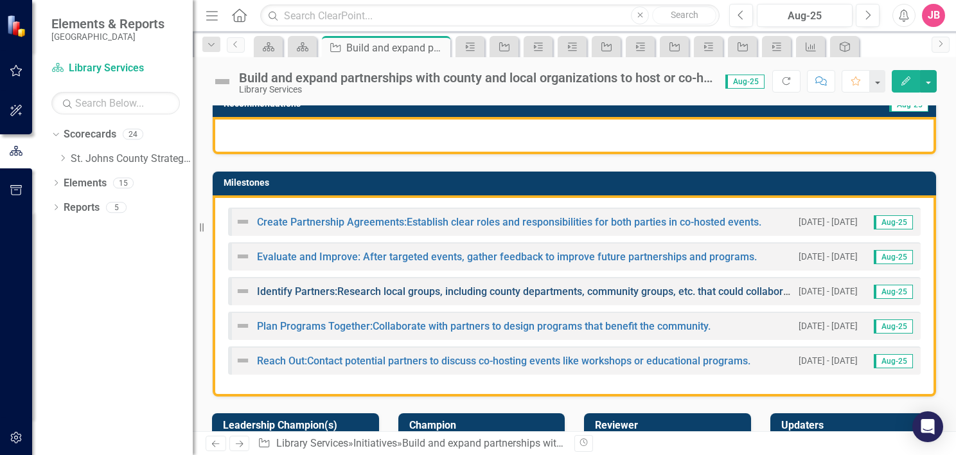
click at [560, 292] on link "Identify Partners:Research local groups, including county departments, communit…" at bounding box center [559, 291] width 605 height 12
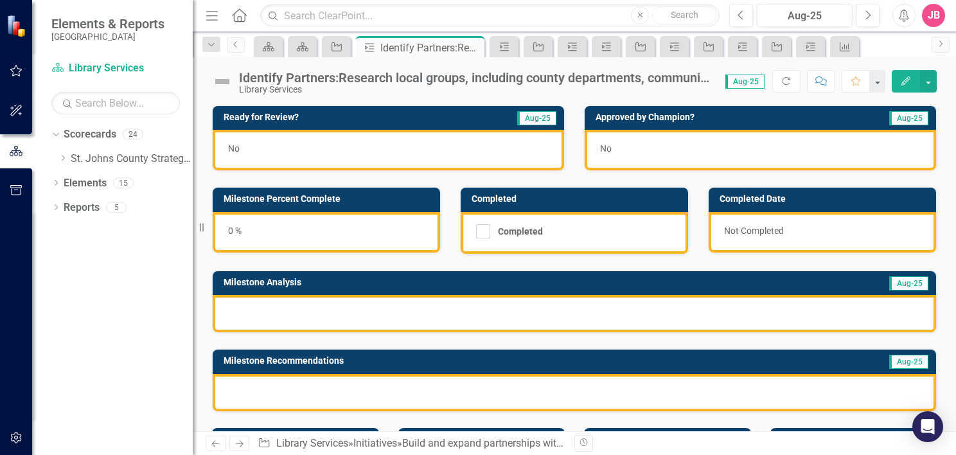
click at [524, 82] on div "Identify Partners:Research local groups, including county departments, communit…" at bounding box center [476, 78] width 474 height 14
click at [513, 77] on div "Identify Partners:Research local groups, including county departments, communit…" at bounding box center [476, 78] width 474 height 14
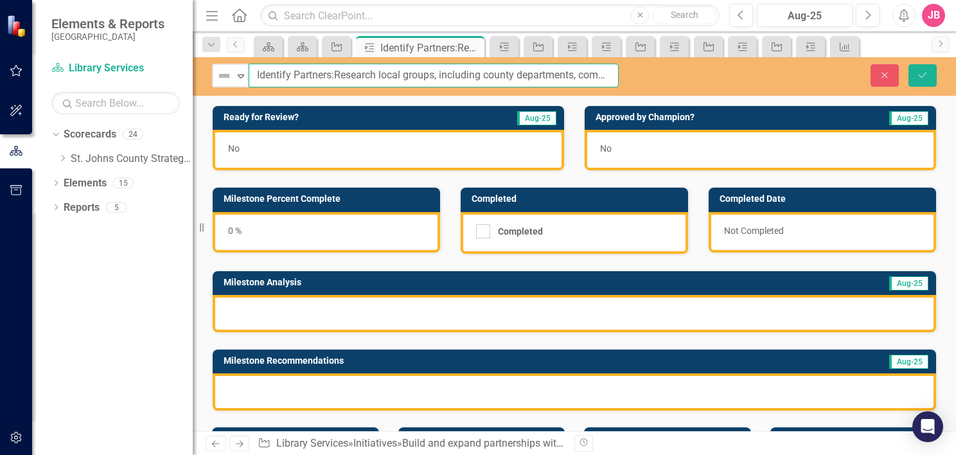
click at [578, 75] on input "Identify Partners:Research local groups, including county departments, communit…" at bounding box center [434, 76] width 370 height 24
click at [326, 73] on input "Identify Partners:Research local groups, including county departments, communit…" at bounding box center [434, 76] width 370 height 24
type input "Identify Partners: Research local groups, including county departments, communi…"
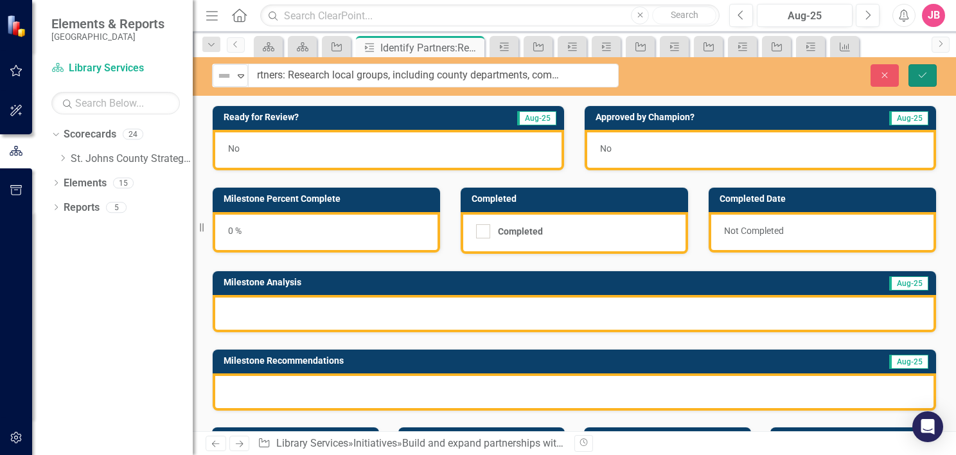
scroll to position [0, 0]
click at [918, 74] on icon "Save" at bounding box center [923, 75] width 12 height 9
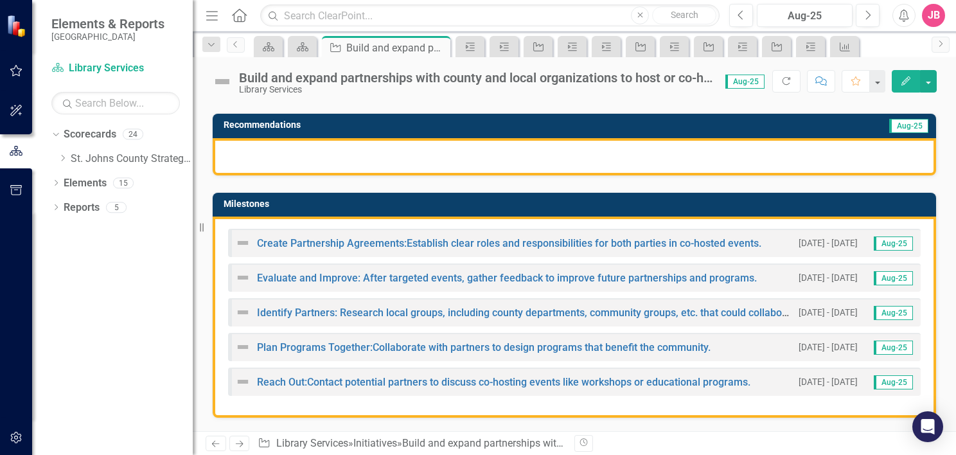
scroll to position [257, 0]
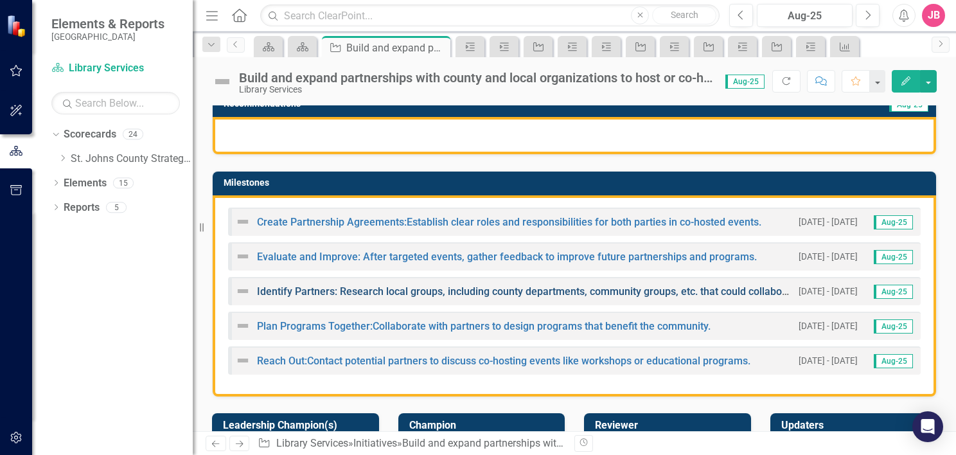
click at [555, 292] on link "Identify Partners: Research local groups, including county departments, communi…" at bounding box center [561, 291] width 608 height 12
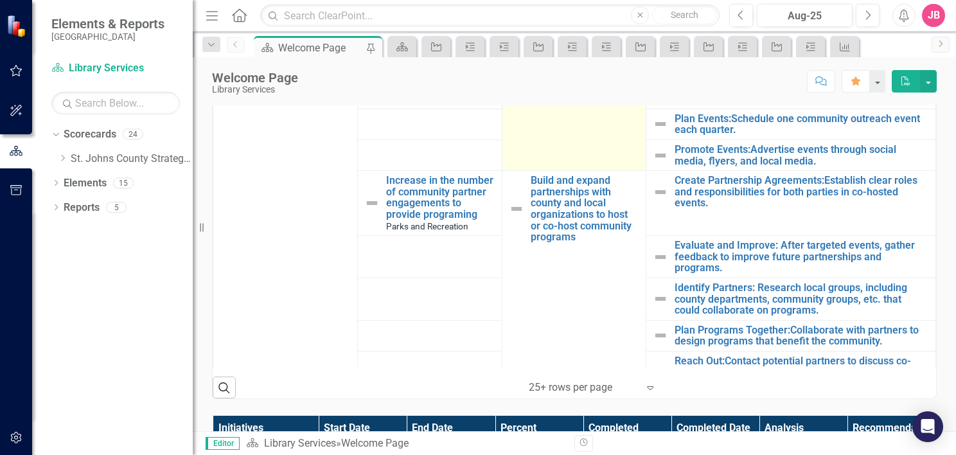
scroll to position [835, 0]
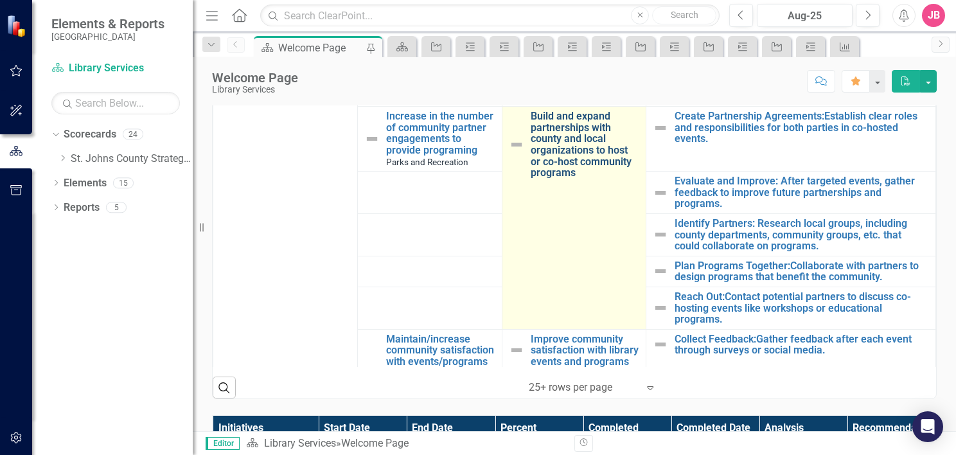
click at [549, 136] on link "Build and expand partnerships with county and local organizations to host or co…" at bounding box center [585, 145] width 109 height 68
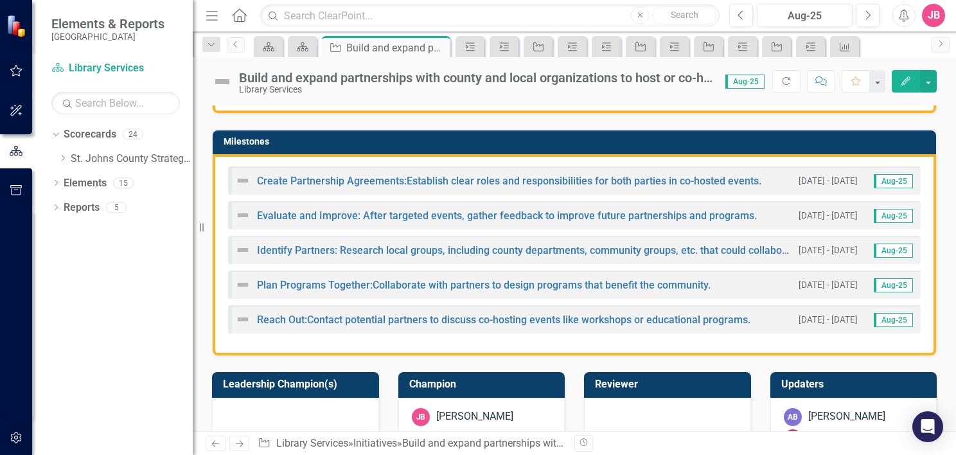
scroll to position [321, 0]
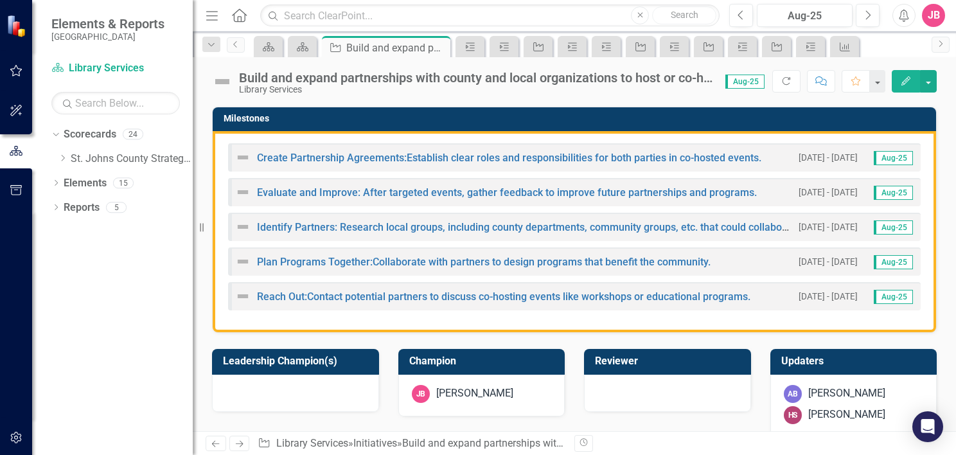
click at [220, 141] on div "Create Partnership Agreements:Establish clear roles and responsibilities for bo…" at bounding box center [575, 231] width 724 height 201
click at [220, 138] on div "Create Partnership Agreements:Establish clear roles and responsibilities for bo…" at bounding box center [575, 231] width 724 height 201
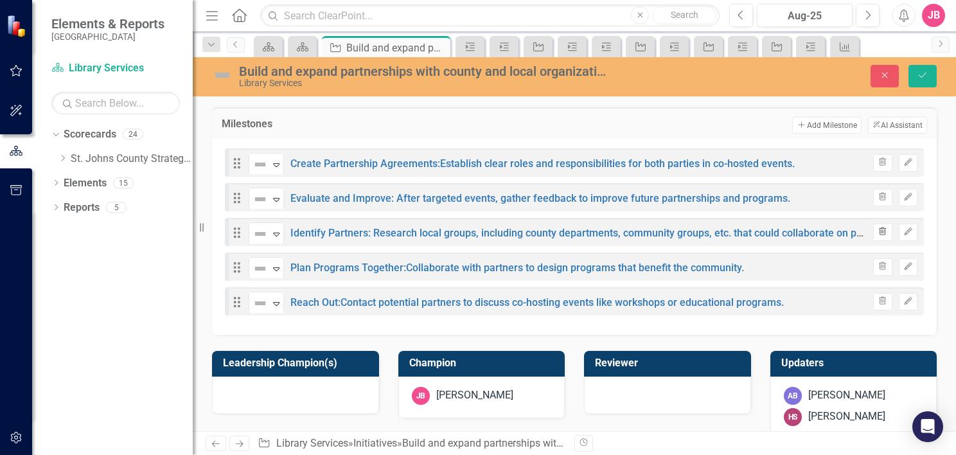
click at [878, 229] on icon "Trash" at bounding box center [883, 232] width 10 height 8
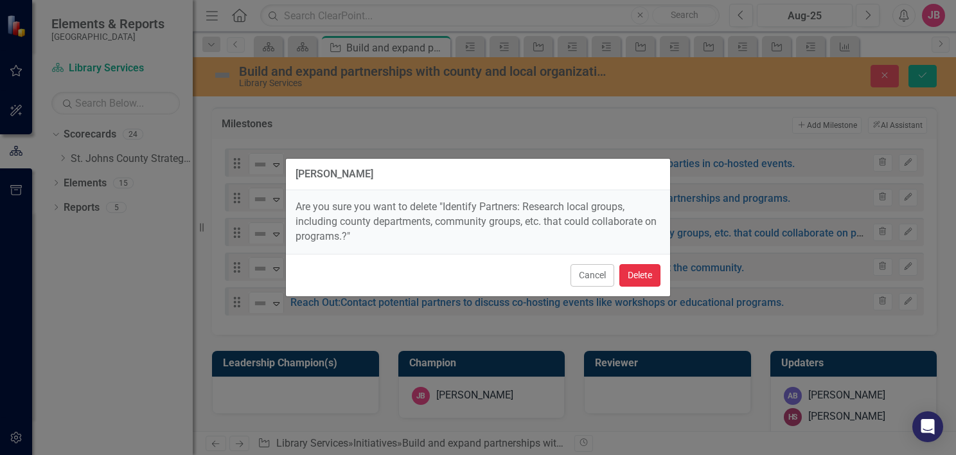
click at [637, 278] on button "Delete" at bounding box center [639, 275] width 41 height 22
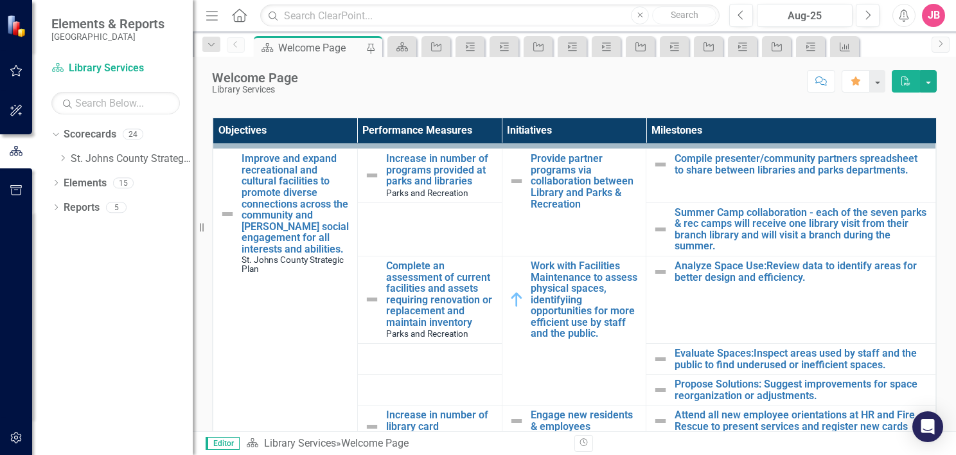
scroll to position [64, 0]
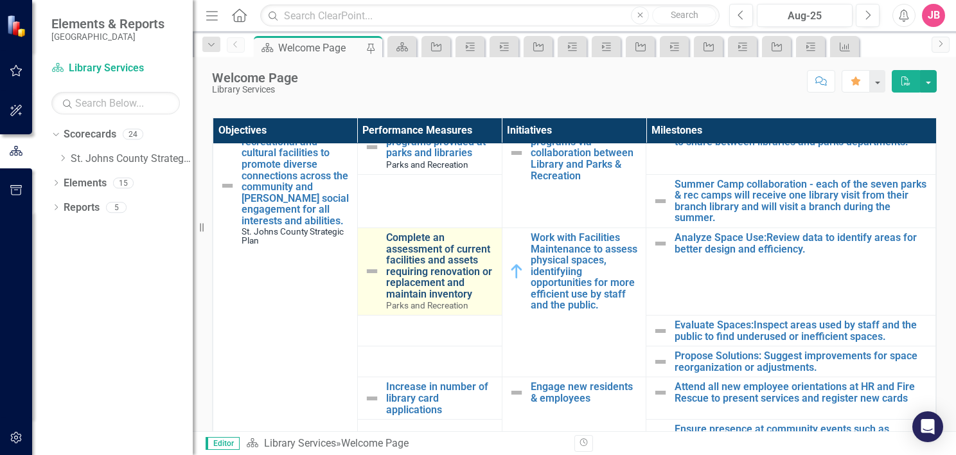
click at [417, 268] on link "Complete an assessment of current facilities and assets requiring renovation or…" at bounding box center [440, 266] width 109 height 68
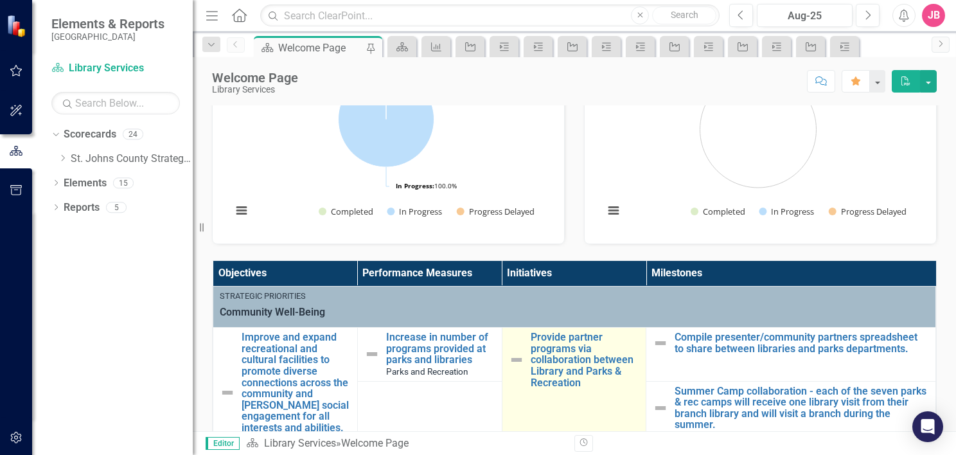
scroll to position [129, 0]
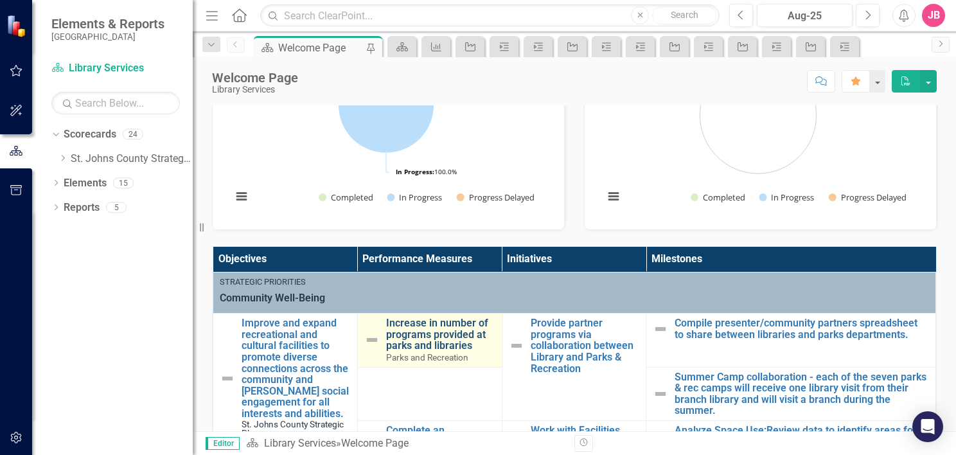
click at [414, 332] on link "Increase in number of programs provided at parks and libraries" at bounding box center [440, 334] width 109 height 34
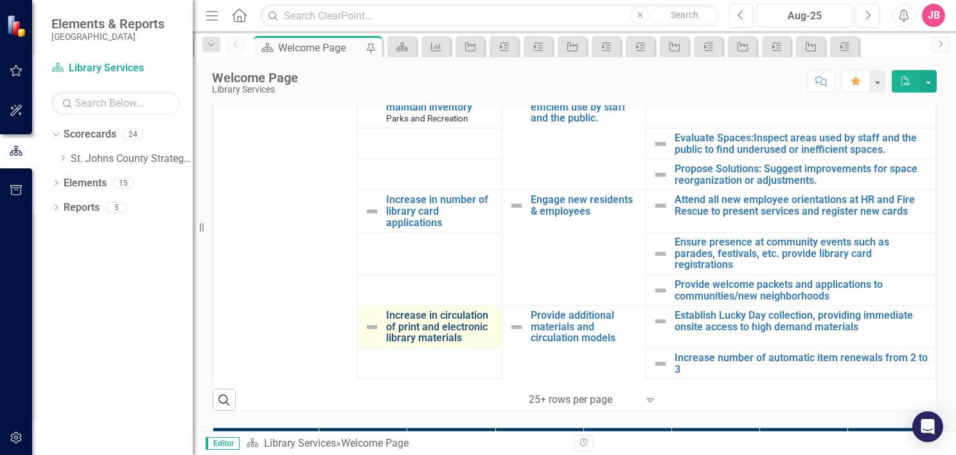
scroll to position [193, 0]
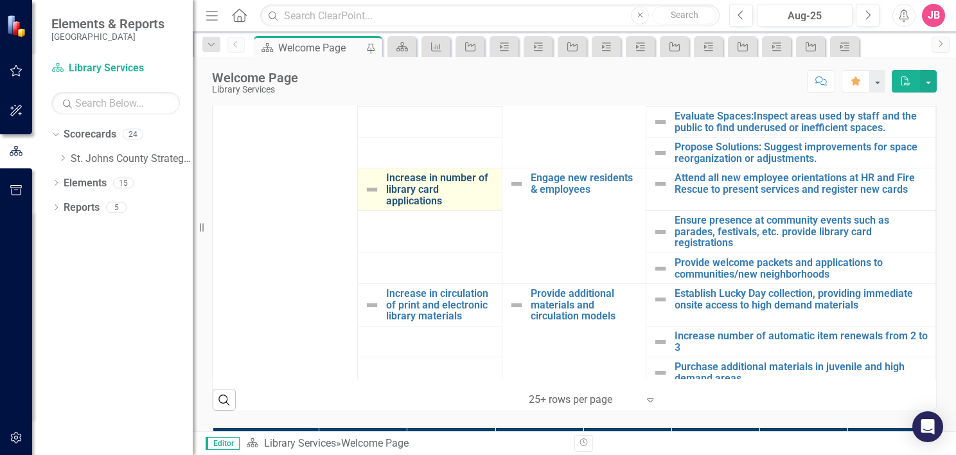
click at [411, 181] on link "Increase in number of library card applications" at bounding box center [440, 189] width 109 height 34
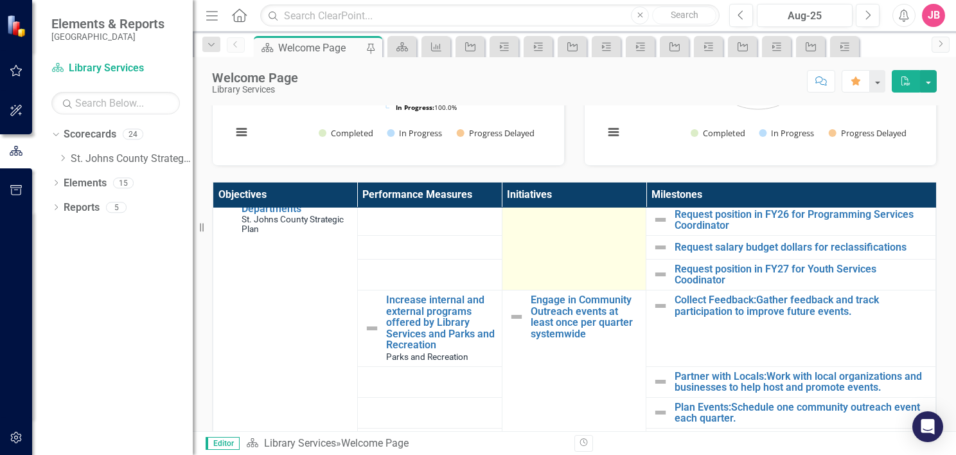
scroll to position [643, 0]
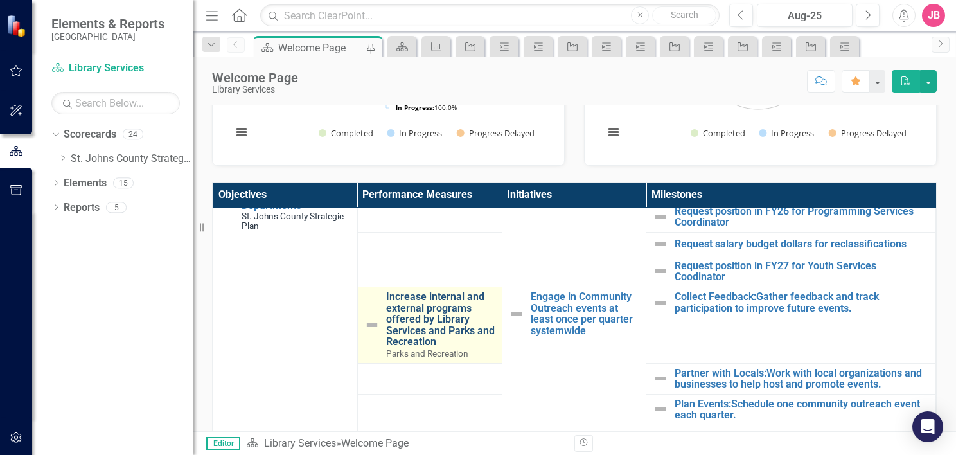
click at [405, 318] on link "Increase internal and external programs offered by Library Services and Parks a…" at bounding box center [440, 319] width 109 height 57
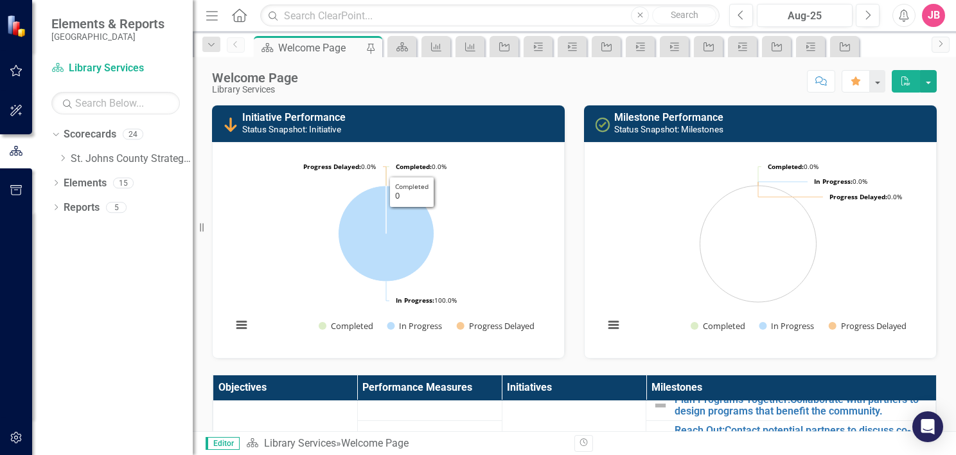
click at [502, 85] on div "Score: N/A Aug-25 Completed Comment Favorite PDF" at bounding box center [621, 81] width 632 height 22
